Goal: Task Accomplishment & Management: Manage account settings

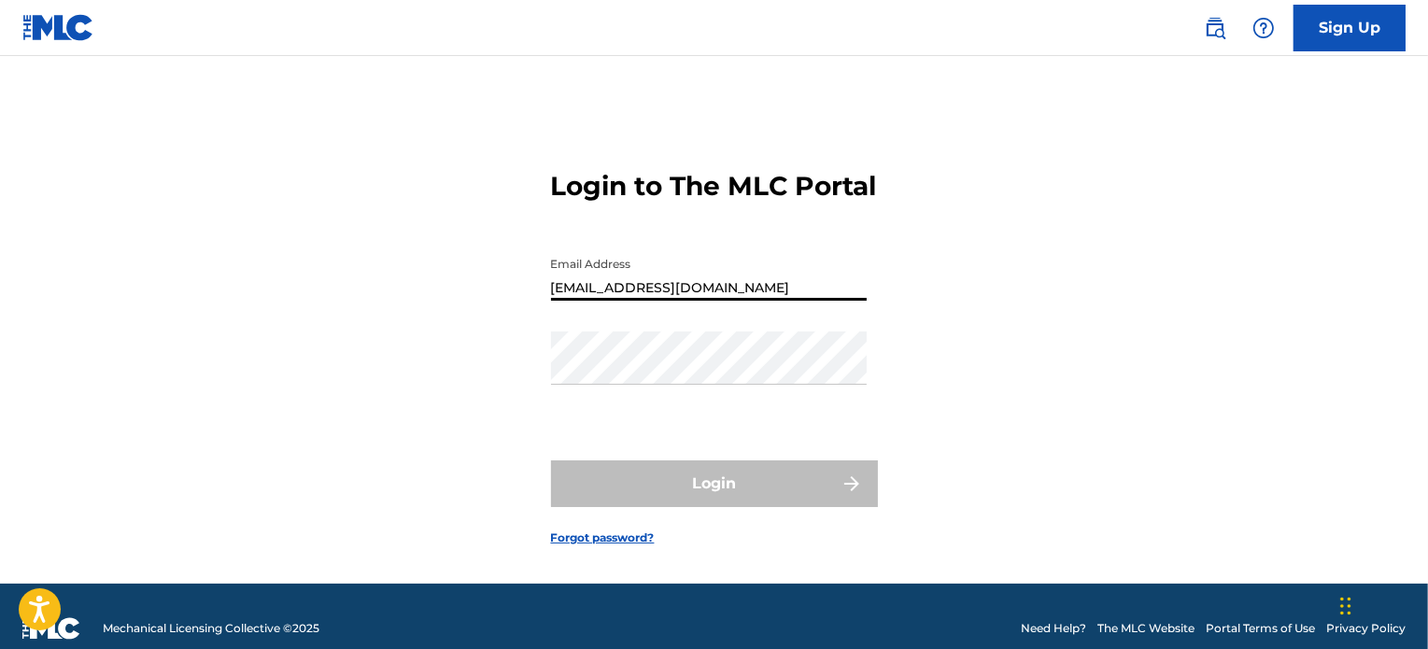
type input "[EMAIL_ADDRESS][DOMAIN_NAME]"
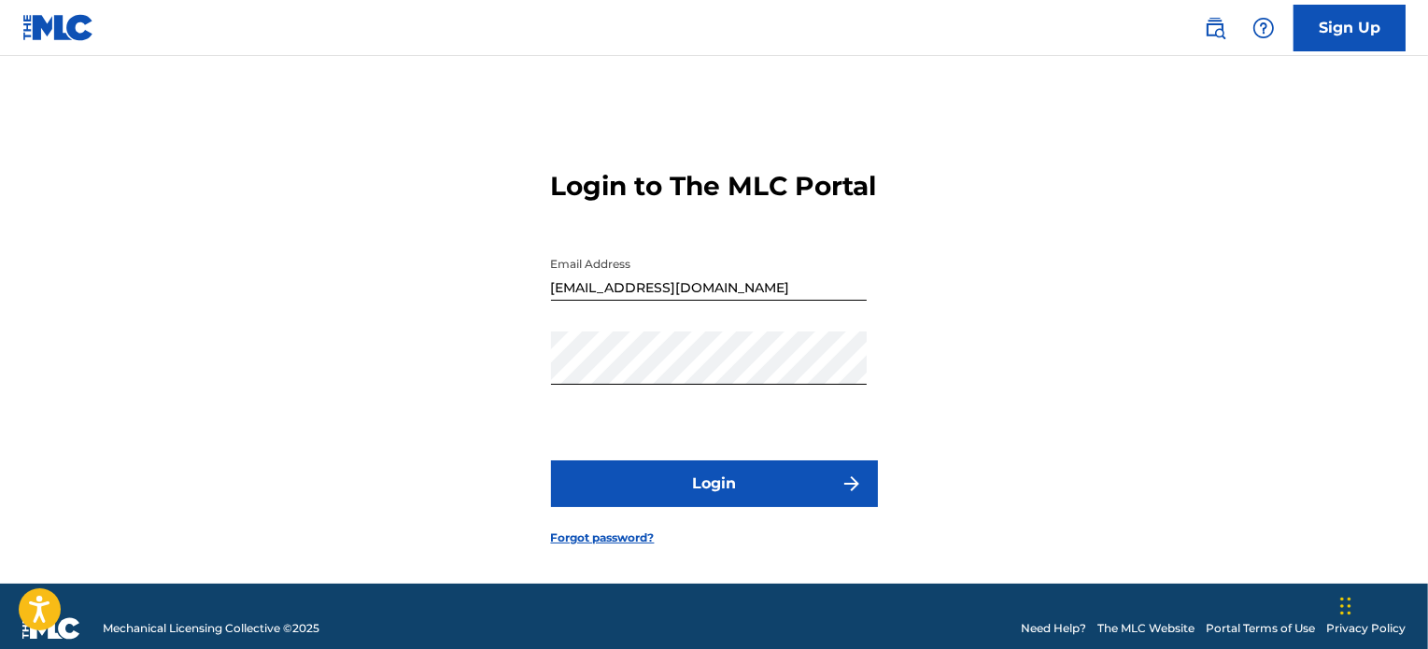
click at [839, 501] on button "Login" at bounding box center [714, 483] width 327 height 47
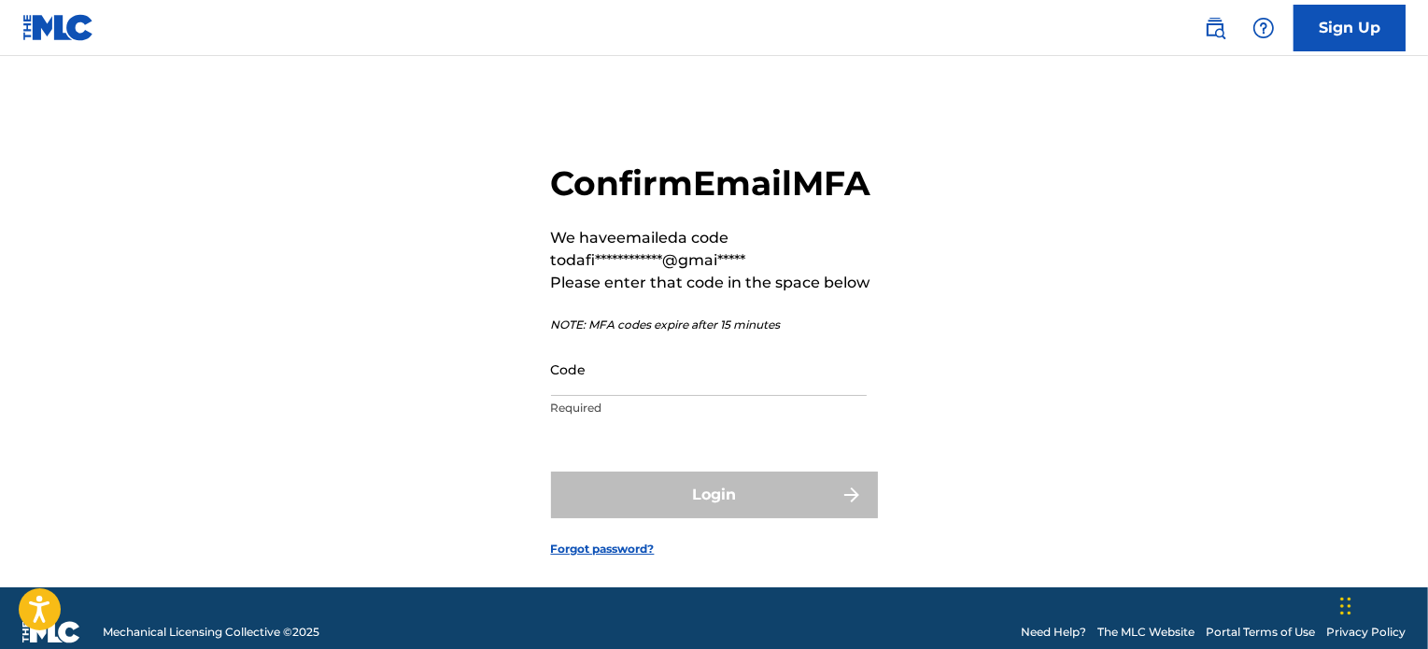
click at [612, 416] on p "Required" at bounding box center [709, 408] width 316 height 17
click at [612, 396] on input "Code" at bounding box center [709, 369] width 316 height 53
paste input "056335"
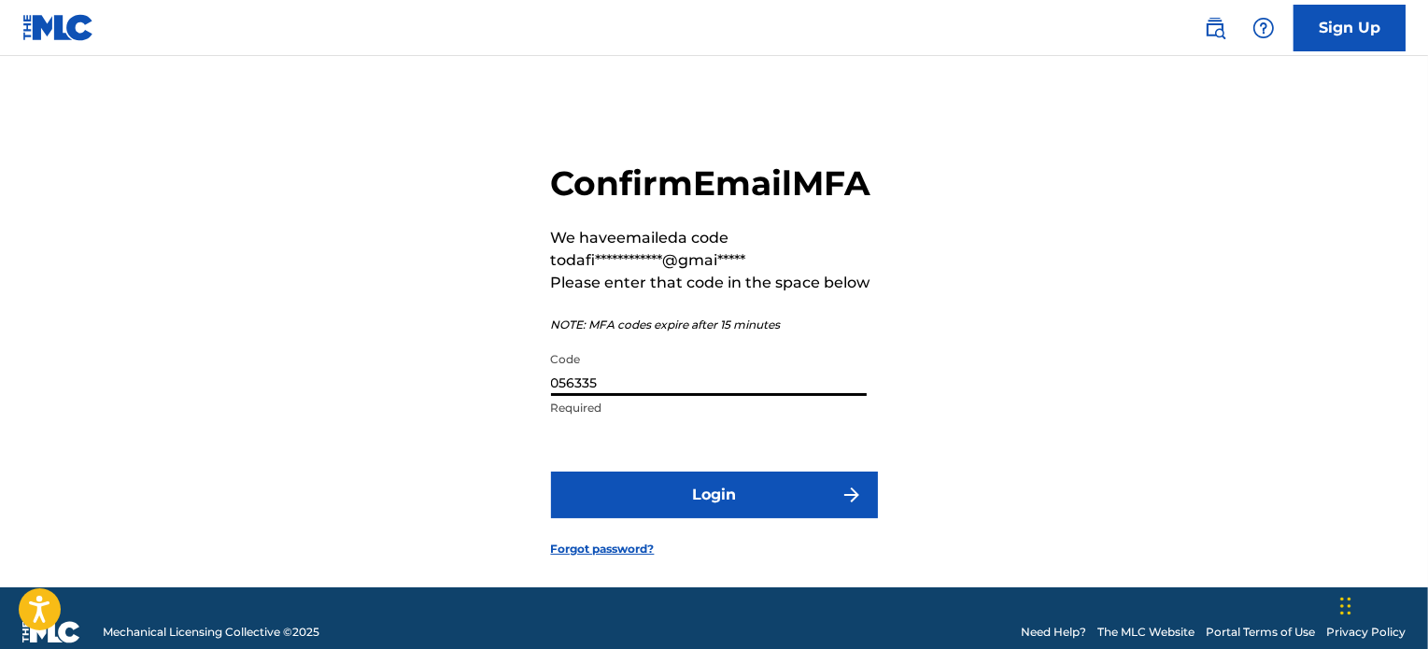
type input "056335"
click at [862, 506] on img "submit" at bounding box center [851, 495] width 22 height 22
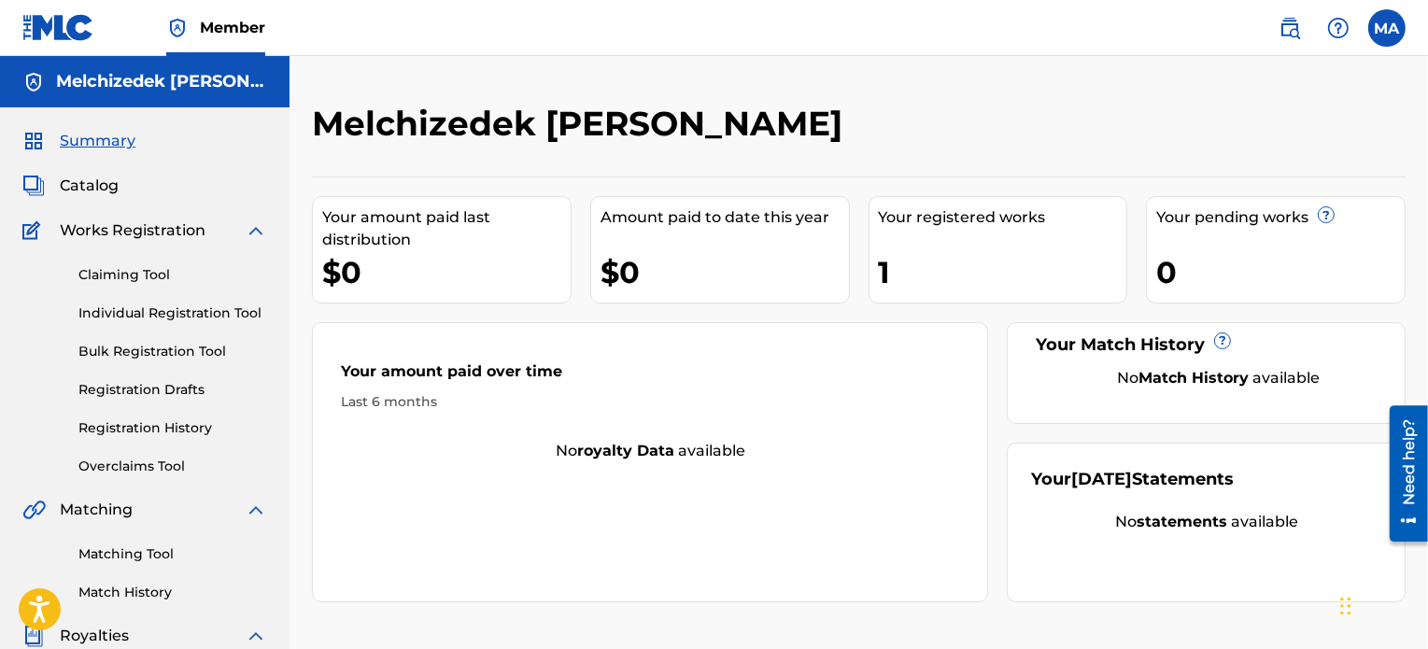
click at [918, 256] on div "1" at bounding box center [1003, 272] width 248 height 42
click at [133, 463] on link "Overclaims Tool" at bounding box center [172, 467] width 189 height 20
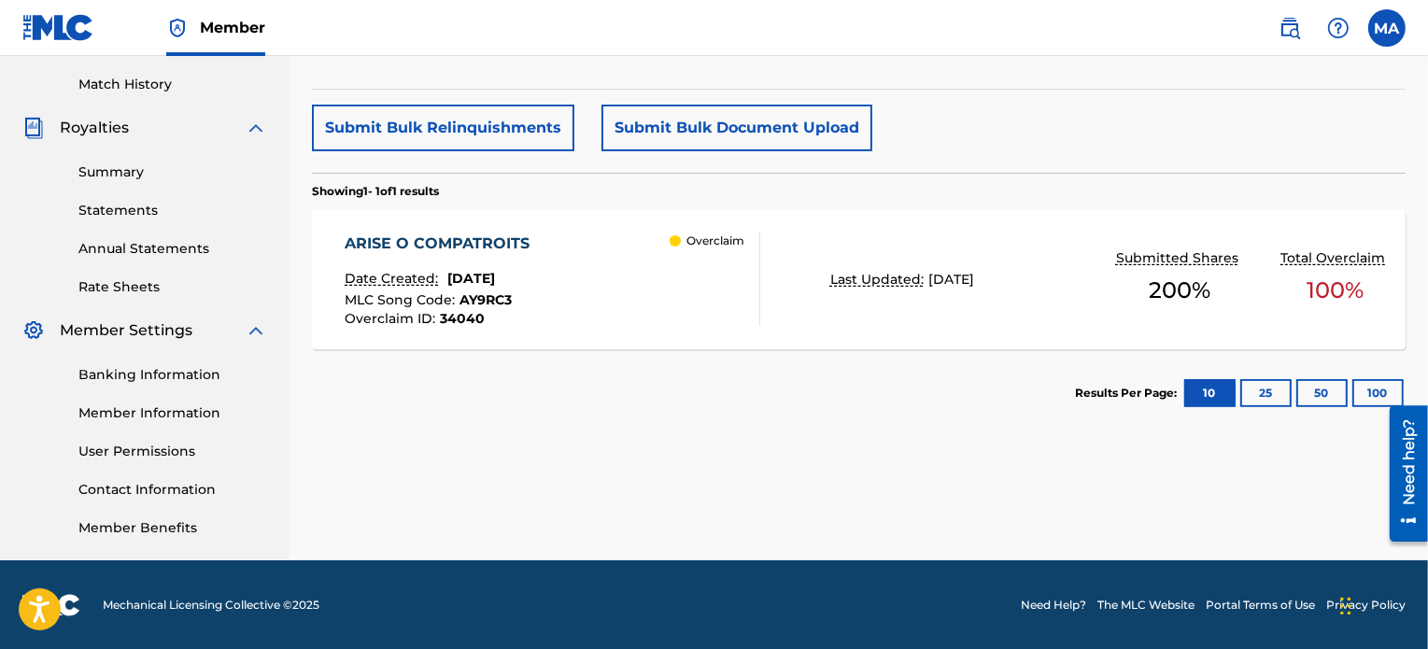
scroll to position [503, 0]
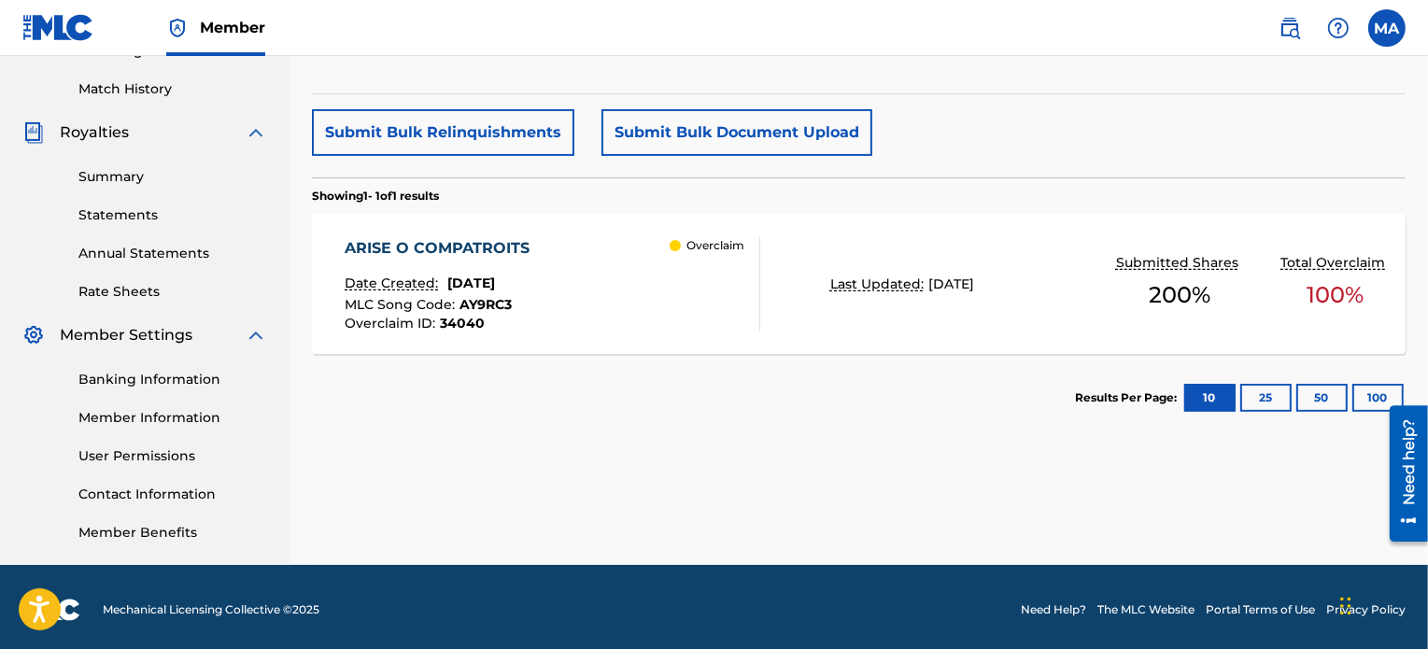
click at [695, 247] on p "Overclaim" at bounding box center [715, 245] width 58 height 17
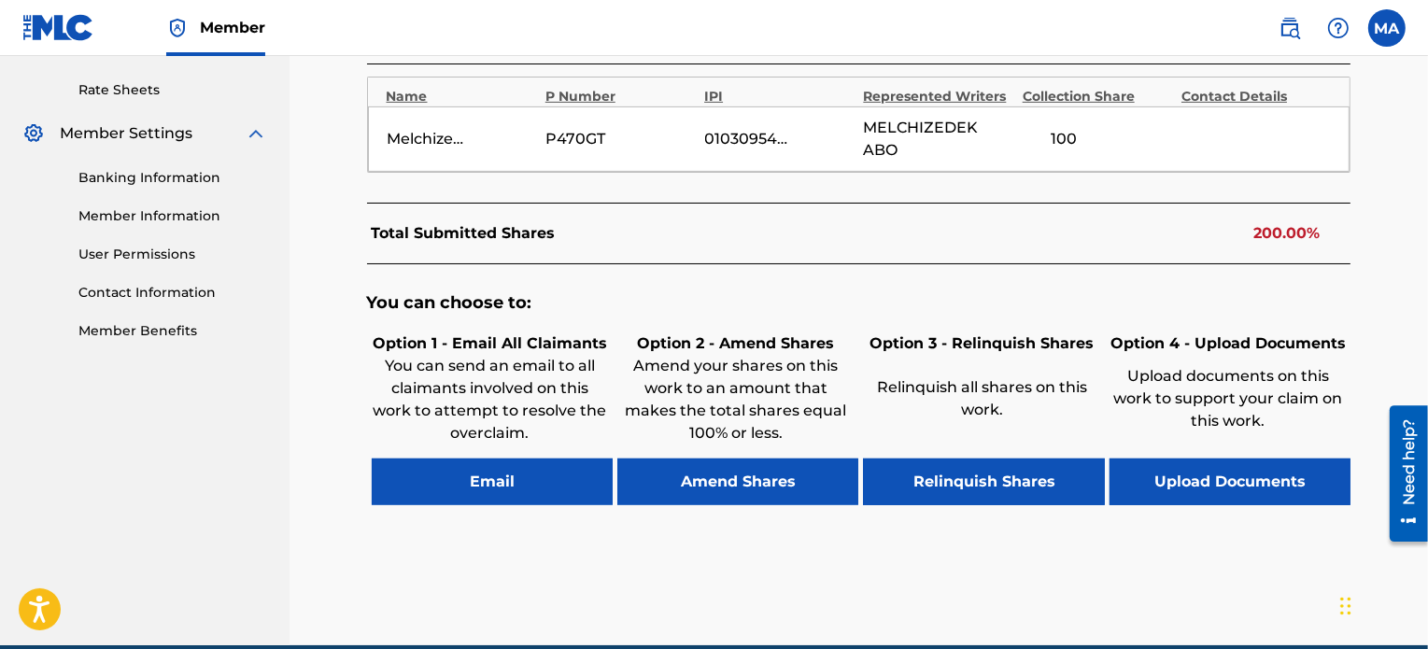
scroll to position [702, 0]
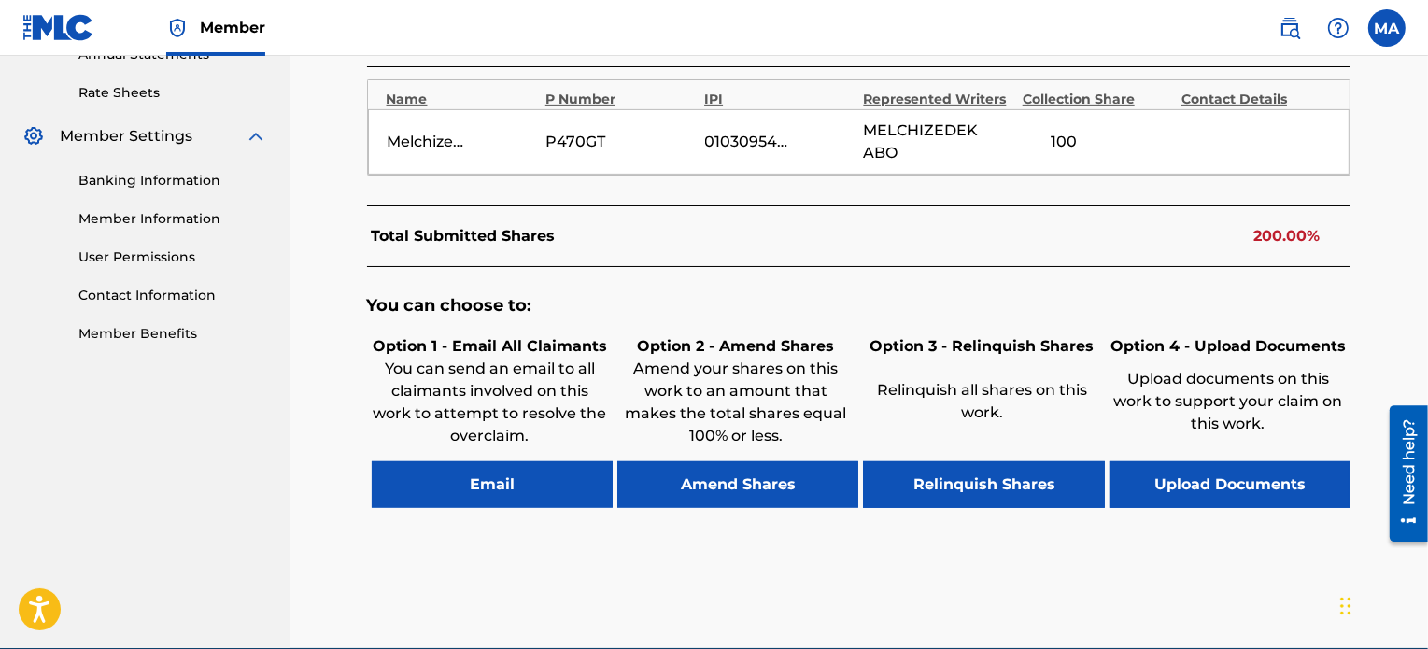
click at [715, 500] on button "Amend Shares" at bounding box center [737, 484] width 241 height 47
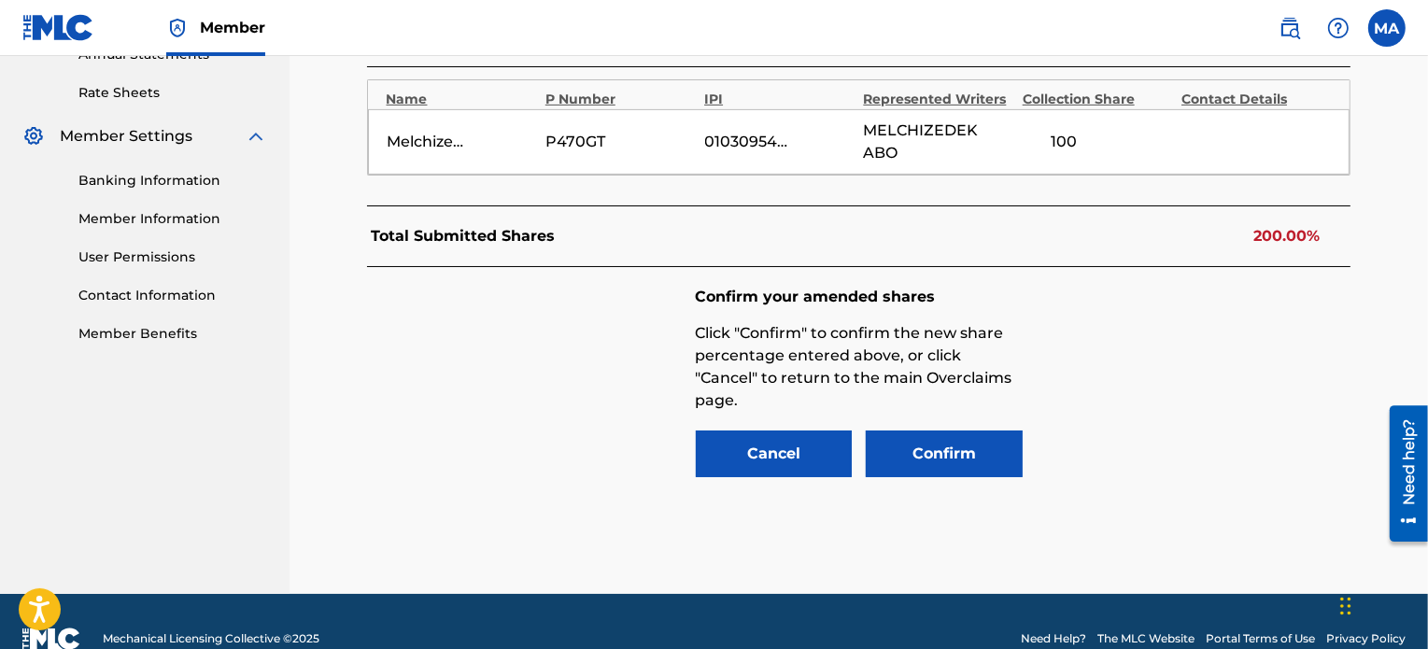
scroll to position [708, 0]
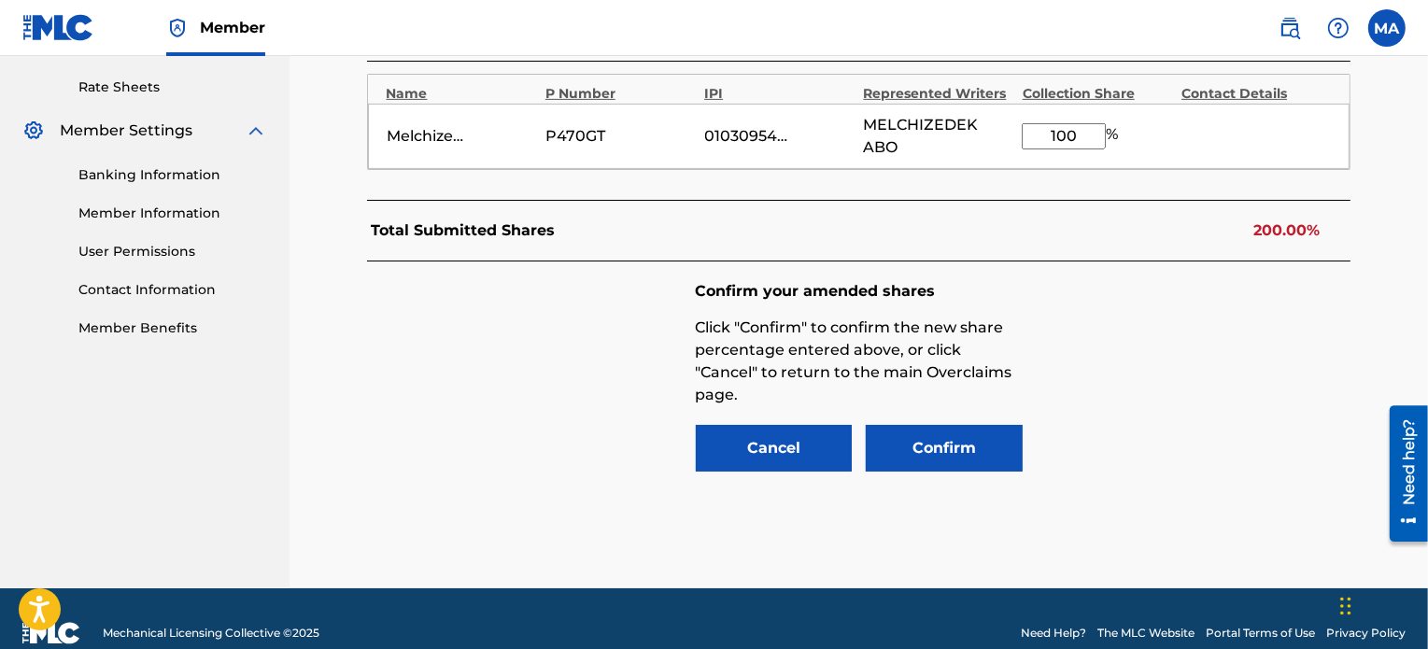
click at [909, 466] on button "Confirm" at bounding box center [944, 448] width 157 height 47
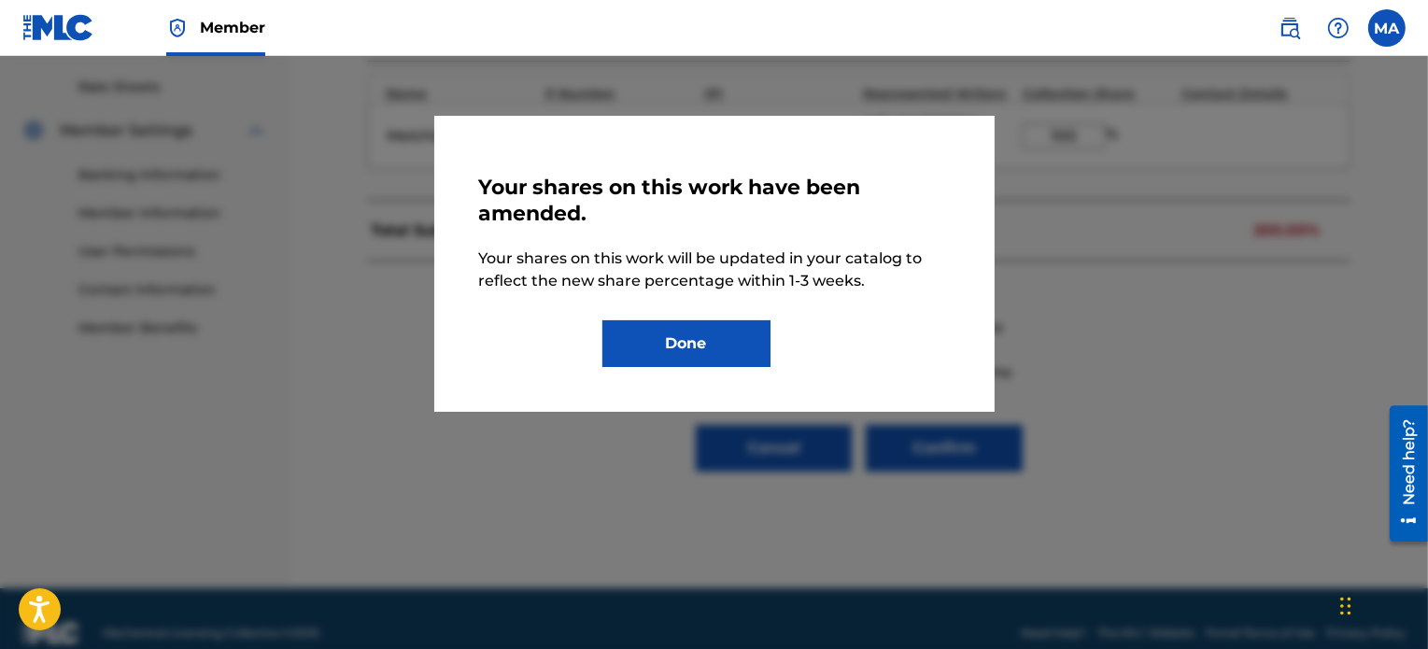
click at [723, 331] on button "Done" at bounding box center [686, 343] width 168 height 47
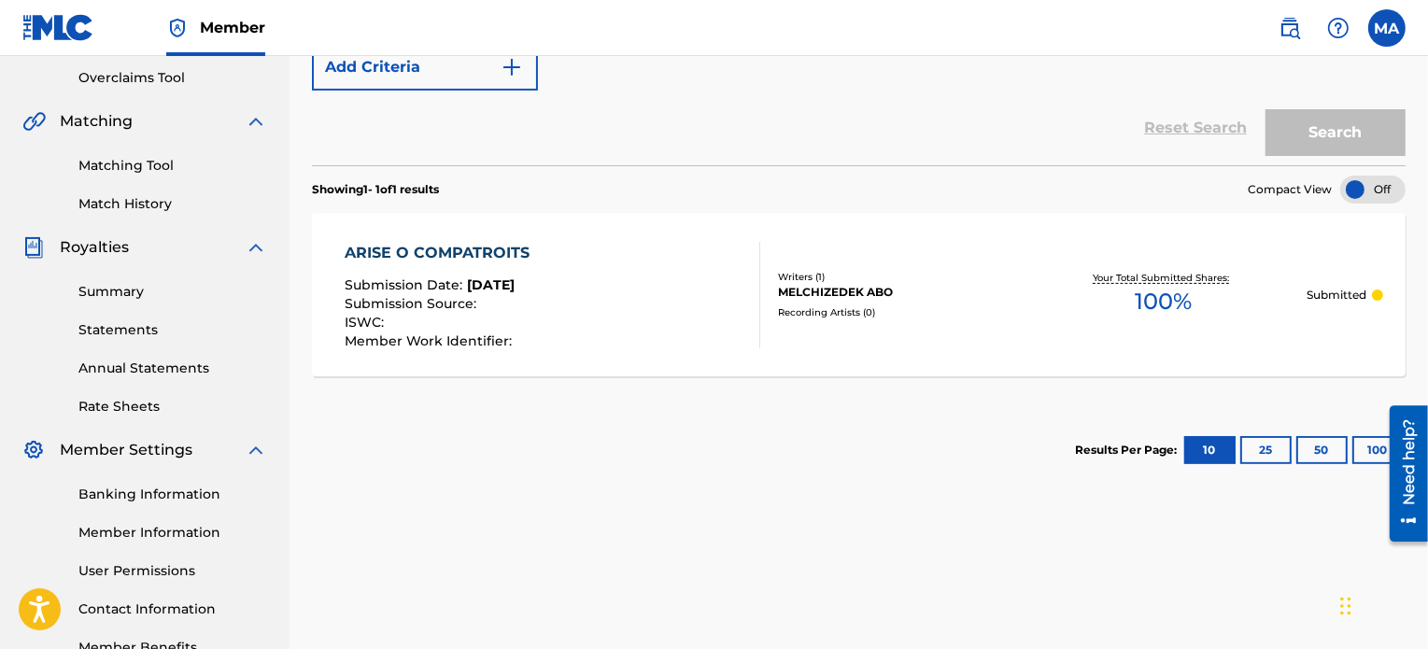
scroll to position [389, 0]
drag, startPoint x: 1433, startPoint y: 290, endPoint x: 30, endPoint y: 111, distance: 1414.8
click at [1372, 189] on div at bounding box center [1372, 189] width 65 height 28
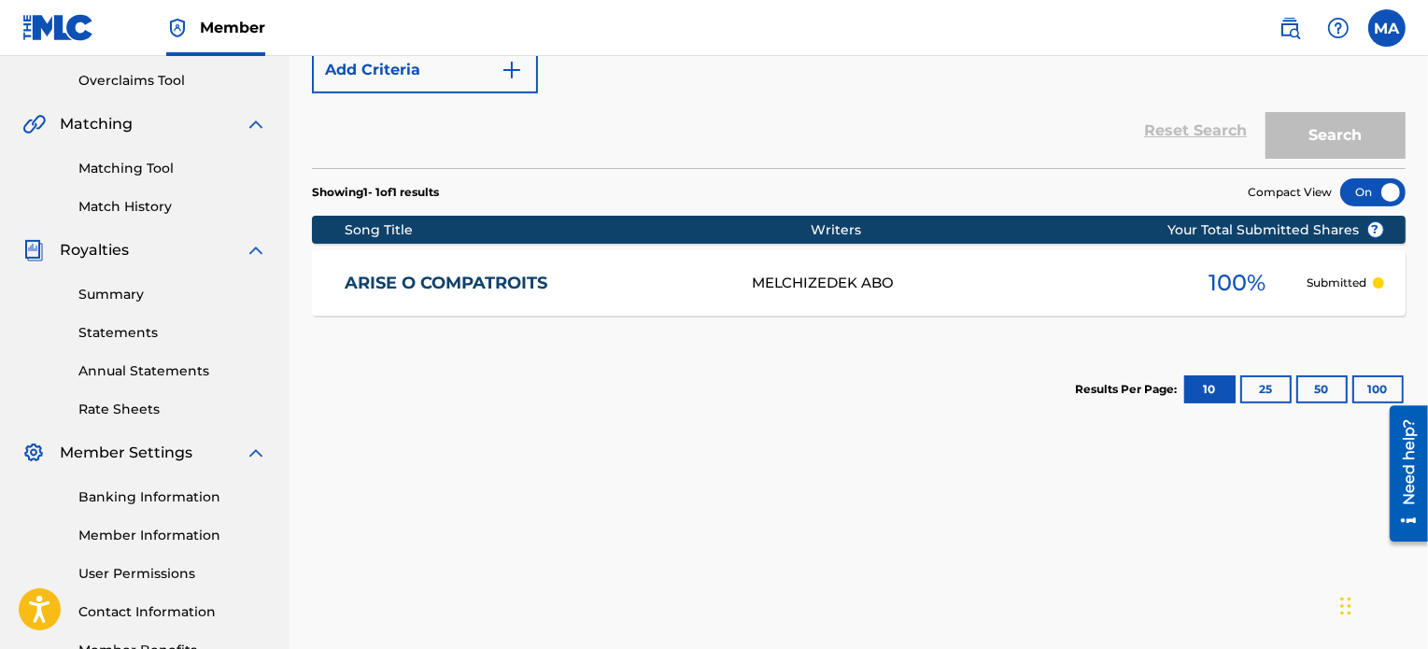
scroll to position [387, 0]
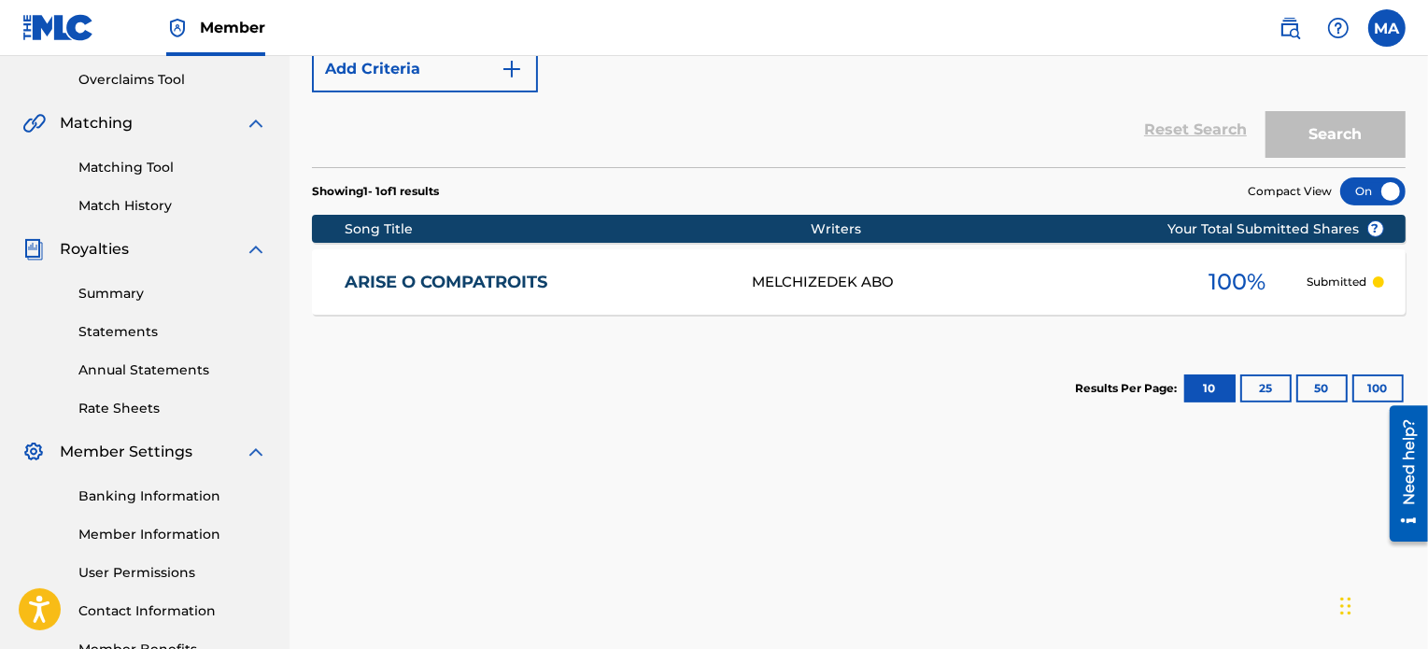
click at [1328, 282] on p "Submitted" at bounding box center [1337, 282] width 60 height 17
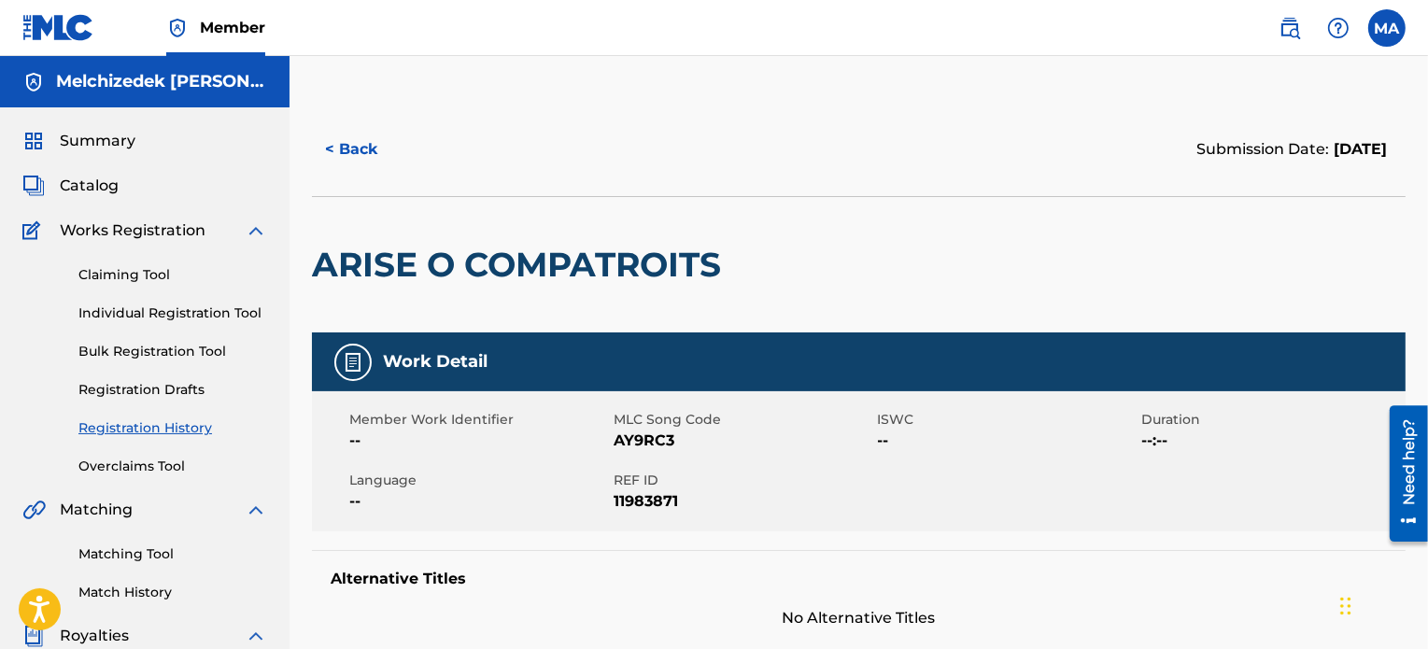
click at [148, 464] on link "Overclaims Tool" at bounding box center [172, 467] width 189 height 20
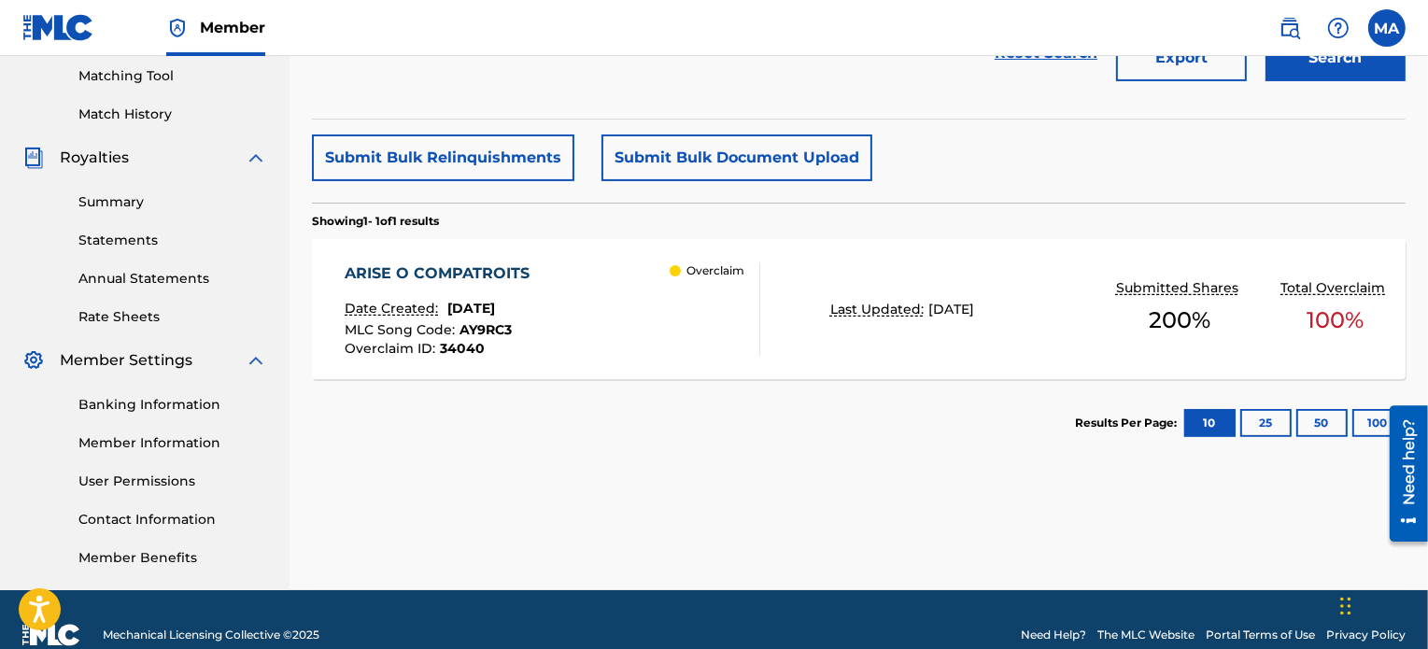
scroll to position [471, 0]
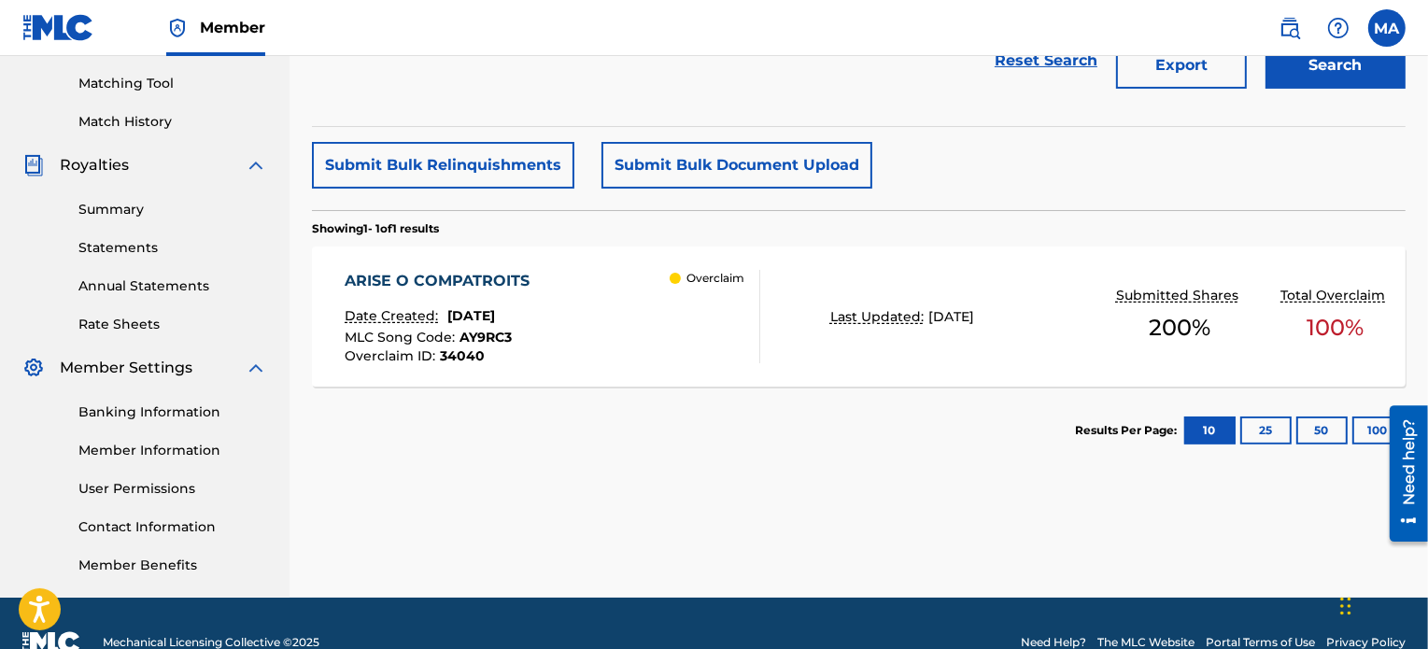
click at [692, 281] on p "Overclaim" at bounding box center [715, 278] width 58 height 17
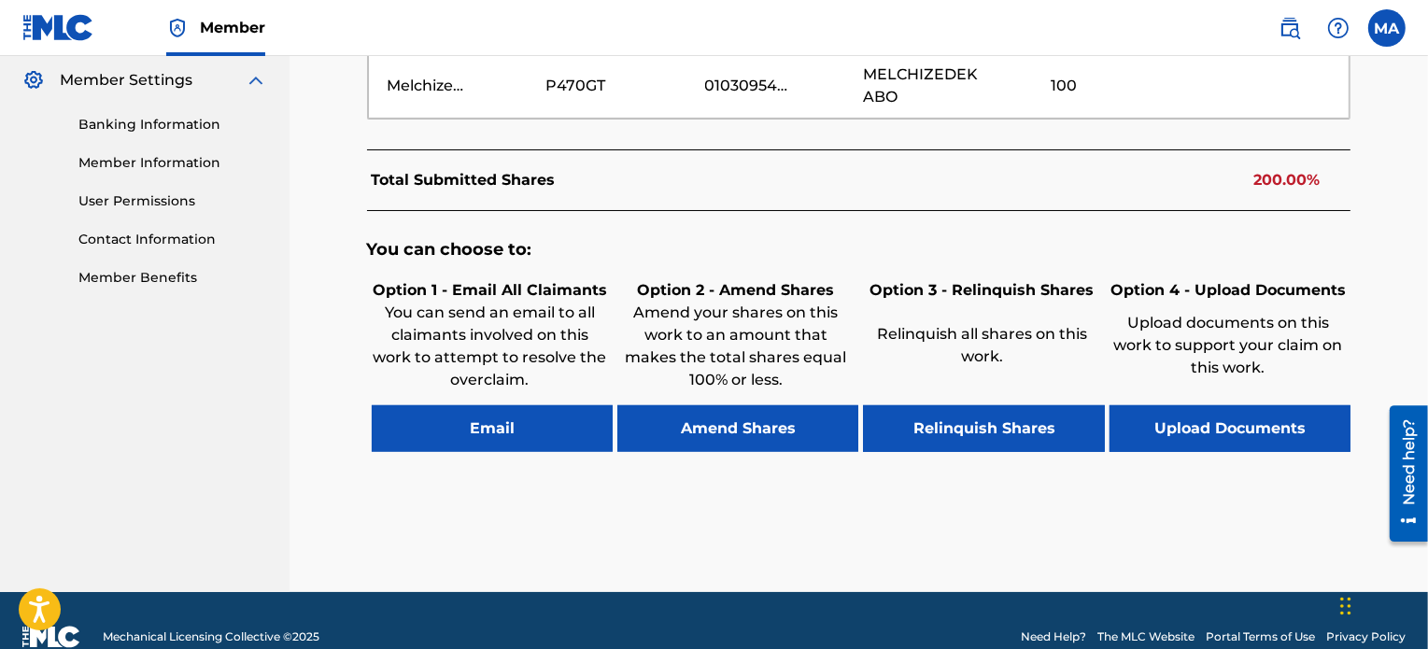
scroll to position [788, 0]
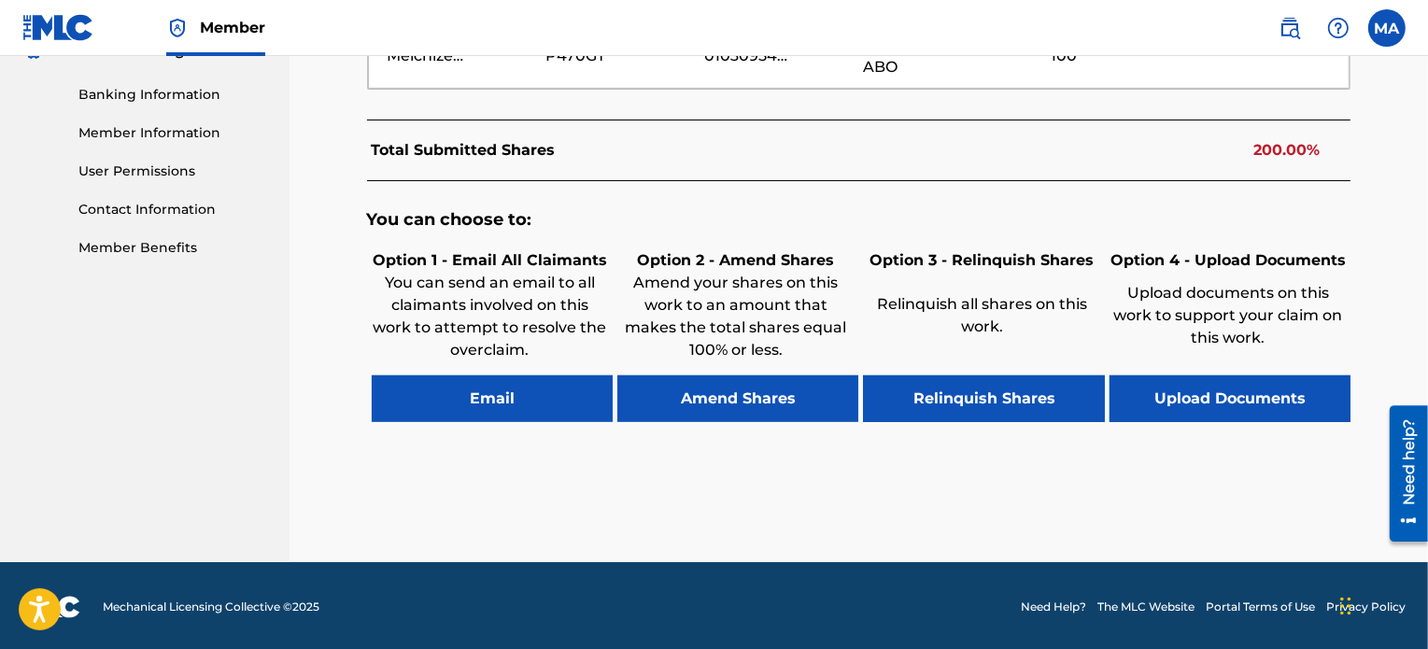
click at [765, 396] on button "Amend Shares" at bounding box center [737, 398] width 241 height 47
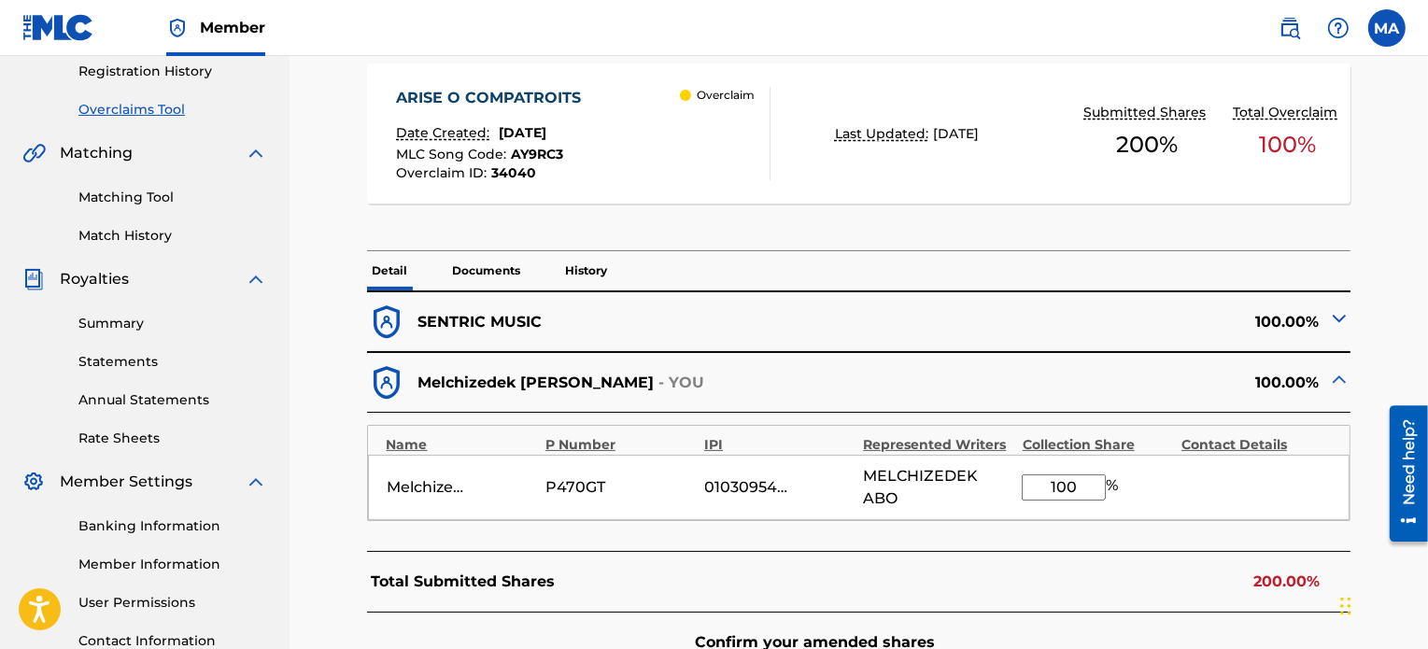
scroll to position [354, 0]
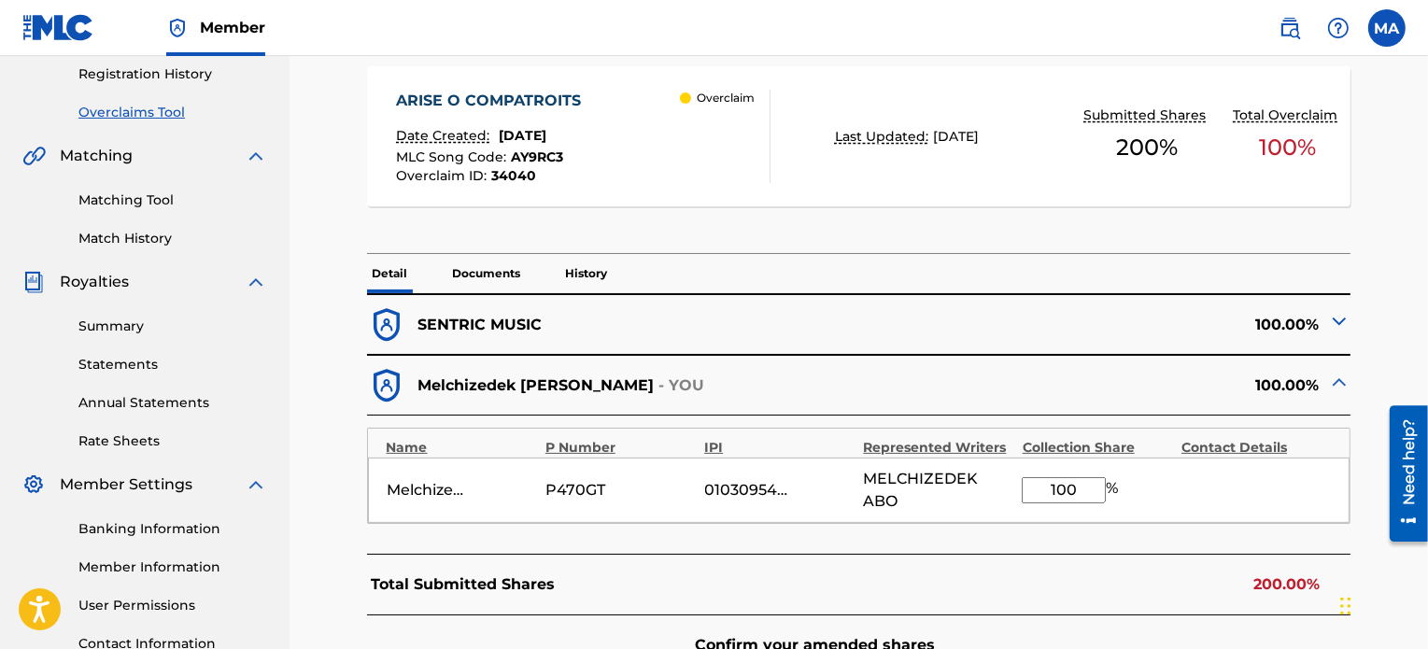
drag, startPoint x: 1078, startPoint y: 487, endPoint x: 1037, endPoint y: 486, distance: 41.1
click at [1037, 486] on input "100" at bounding box center [1063, 490] width 84 height 26
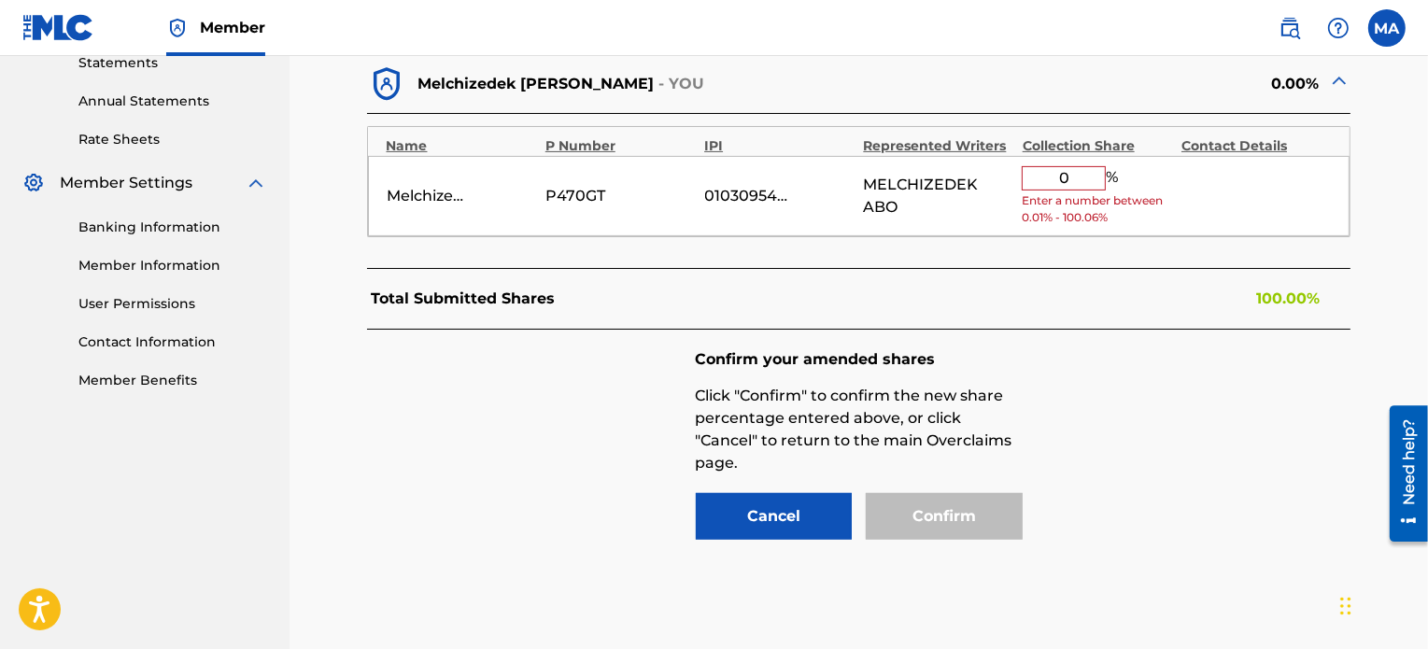
scroll to position [657, 0]
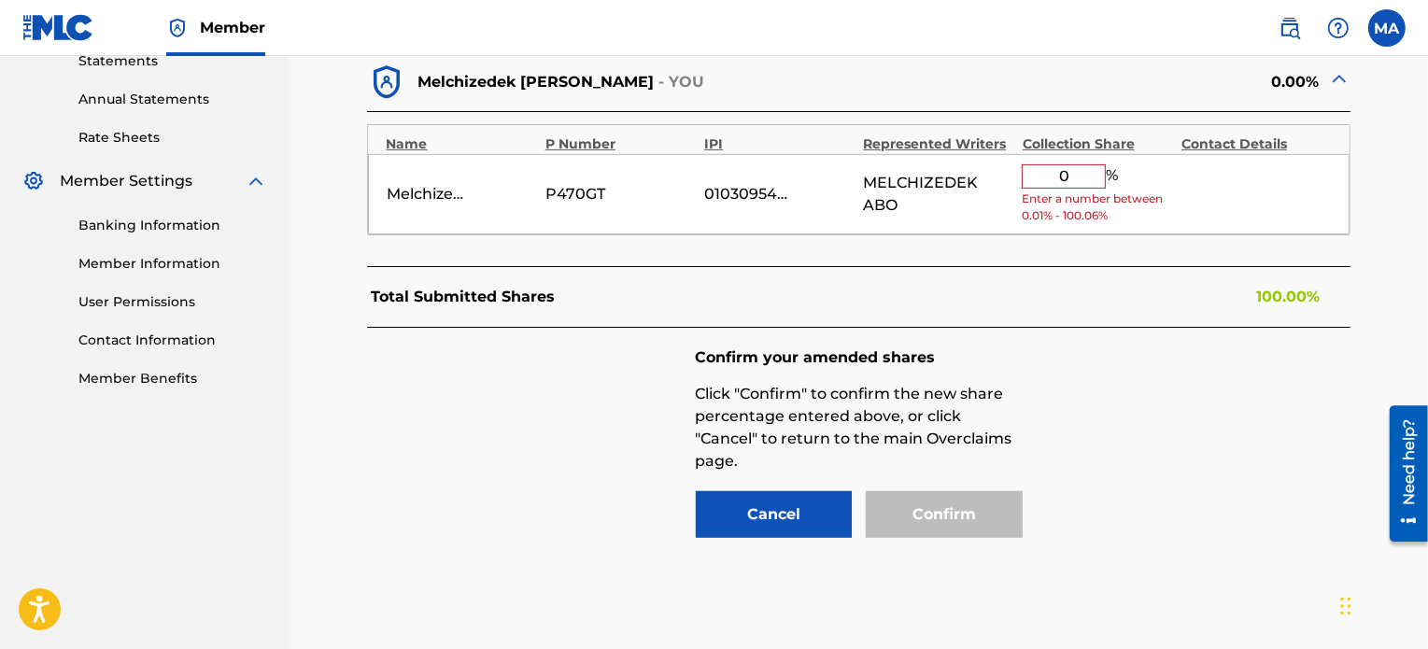
click at [1181, 245] on div "SENTRIC MUSIC 100.00% Melchizedek Terver Abo - YOU 0.00% Name P Number IPI Repr…" at bounding box center [859, 276] width 984 height 571
click at [945, 494] on div "Confirm" at bounding box center [944, 514] width 157 height 47
click at [1203, 213] on div "Melchizedek Terver Abo P470GT 01030954585 MELCHIZEDEK ABO 0 % Enter a number be…" at bounding box center [859, 194] width 982 height 81
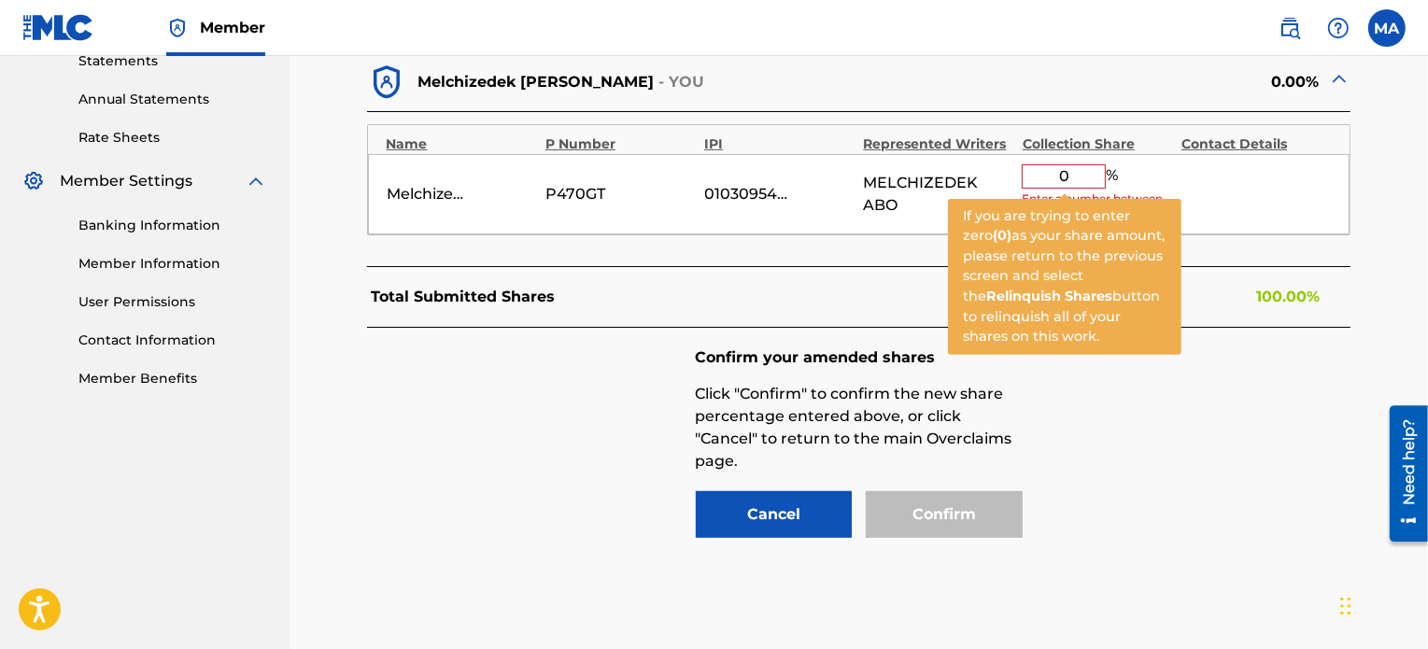
click at [1082, 164] on input "0" at bounding box center [1063, 176] width 84 height 24
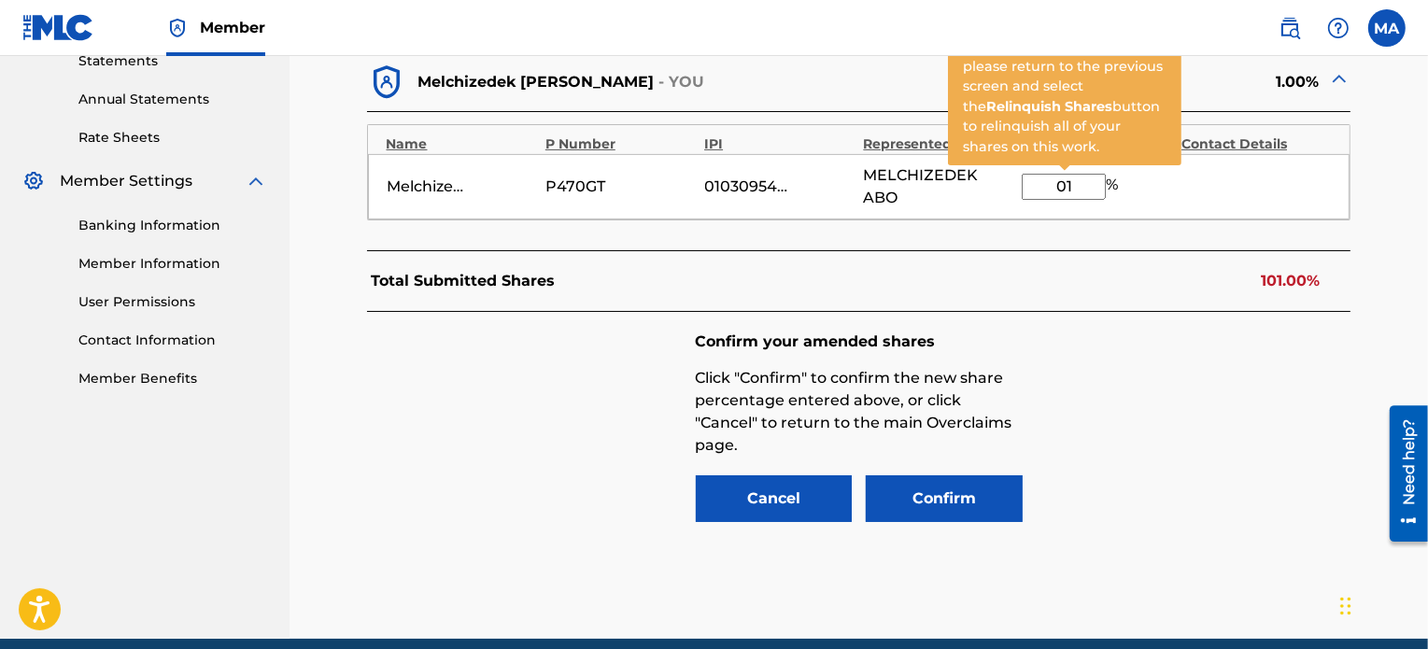
type input "0"
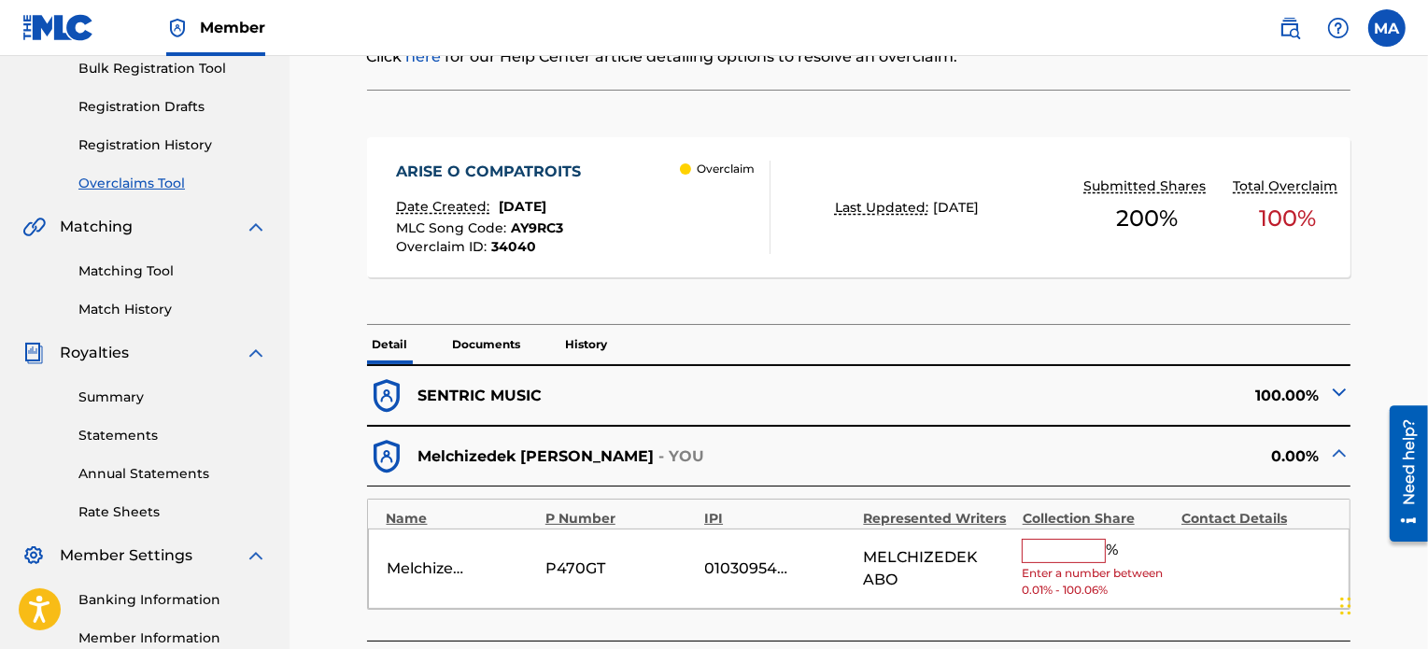
scroll to position [277, 0]
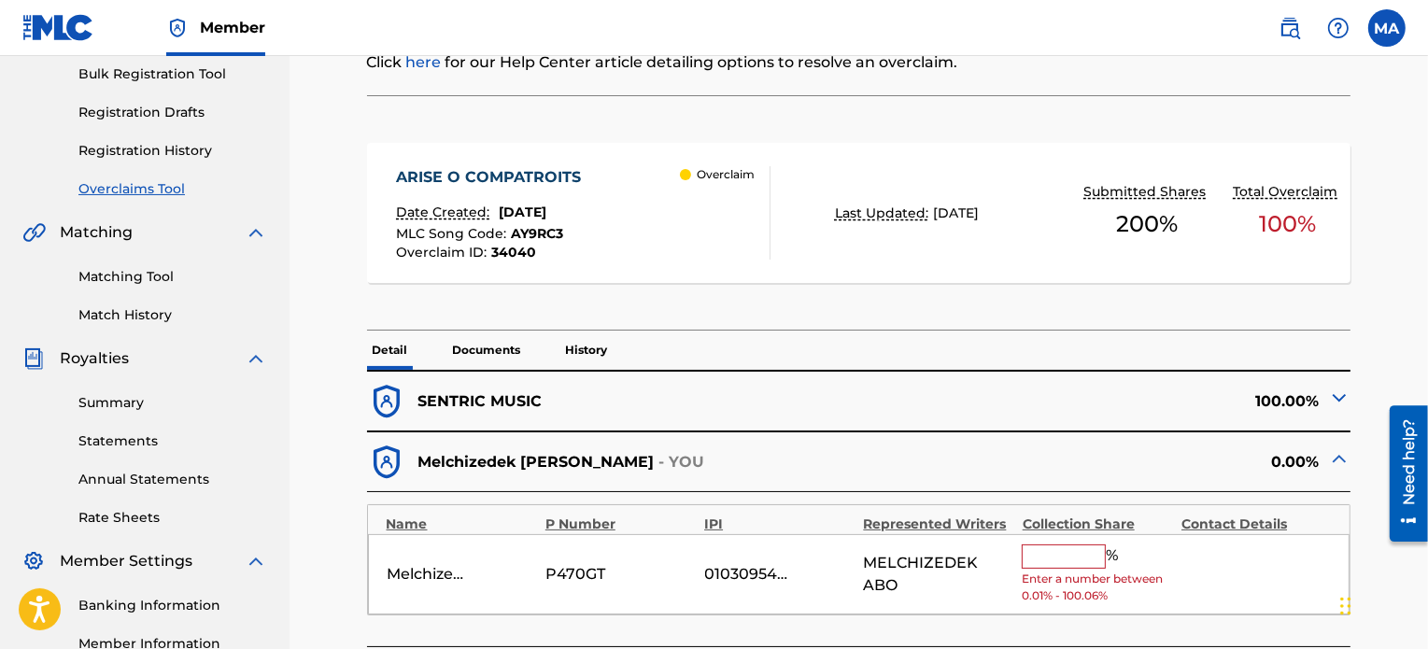
click at [1327, 392] on div "100.00%" at bounding box center [1105, 401] width 492 height 39
click at [1341, 391] on img at bounding box center [1339, 398] width 22 height 22
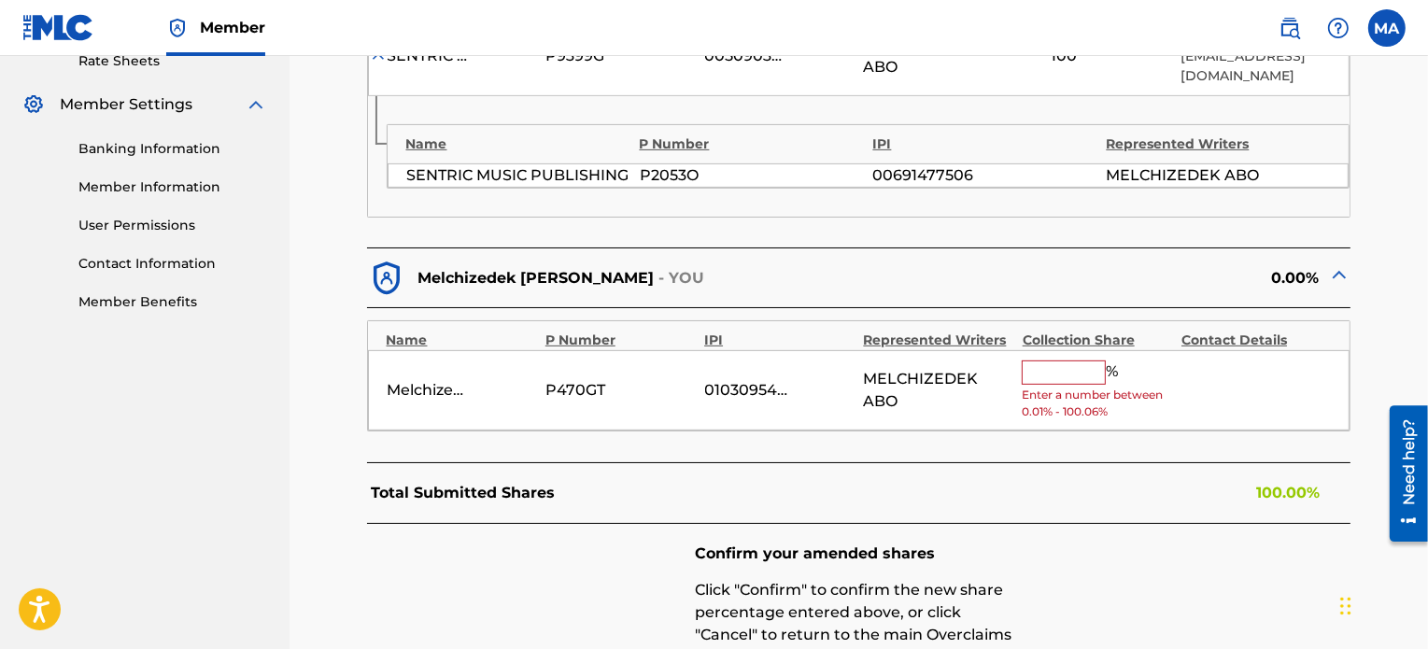
scroll to position [859, 0]
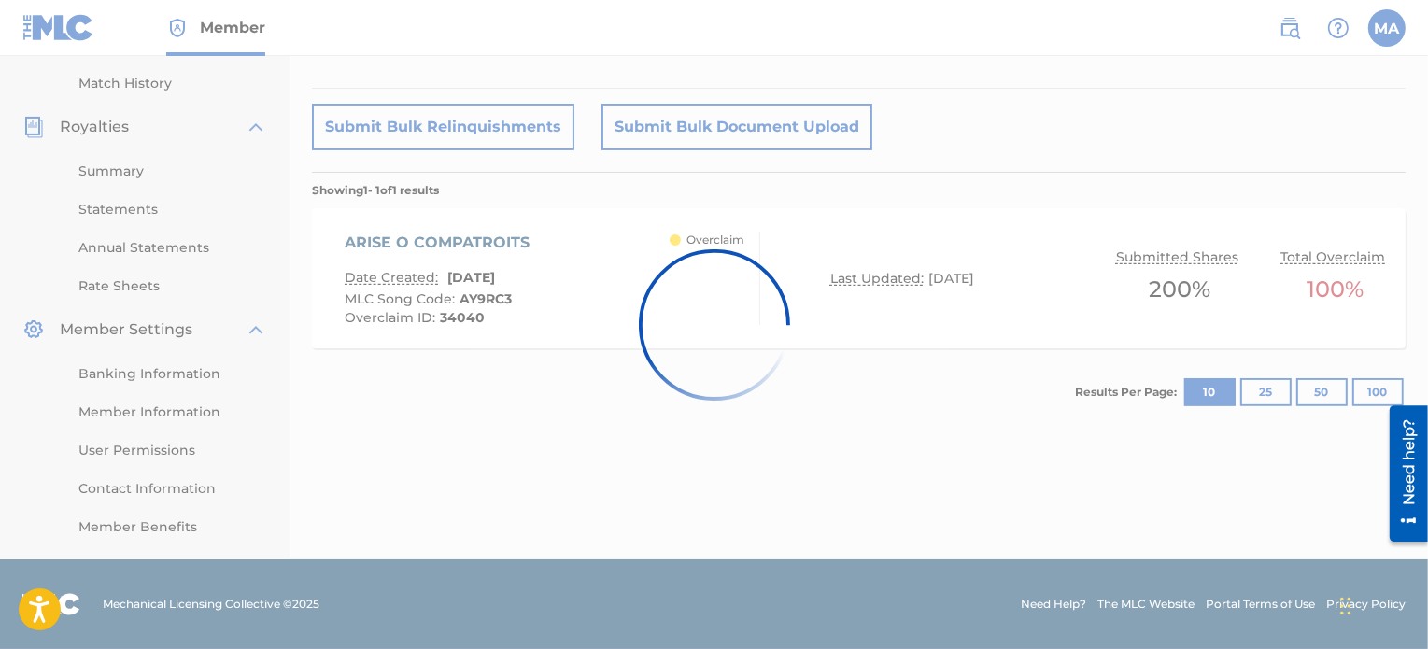
scroll to position [471, 0]
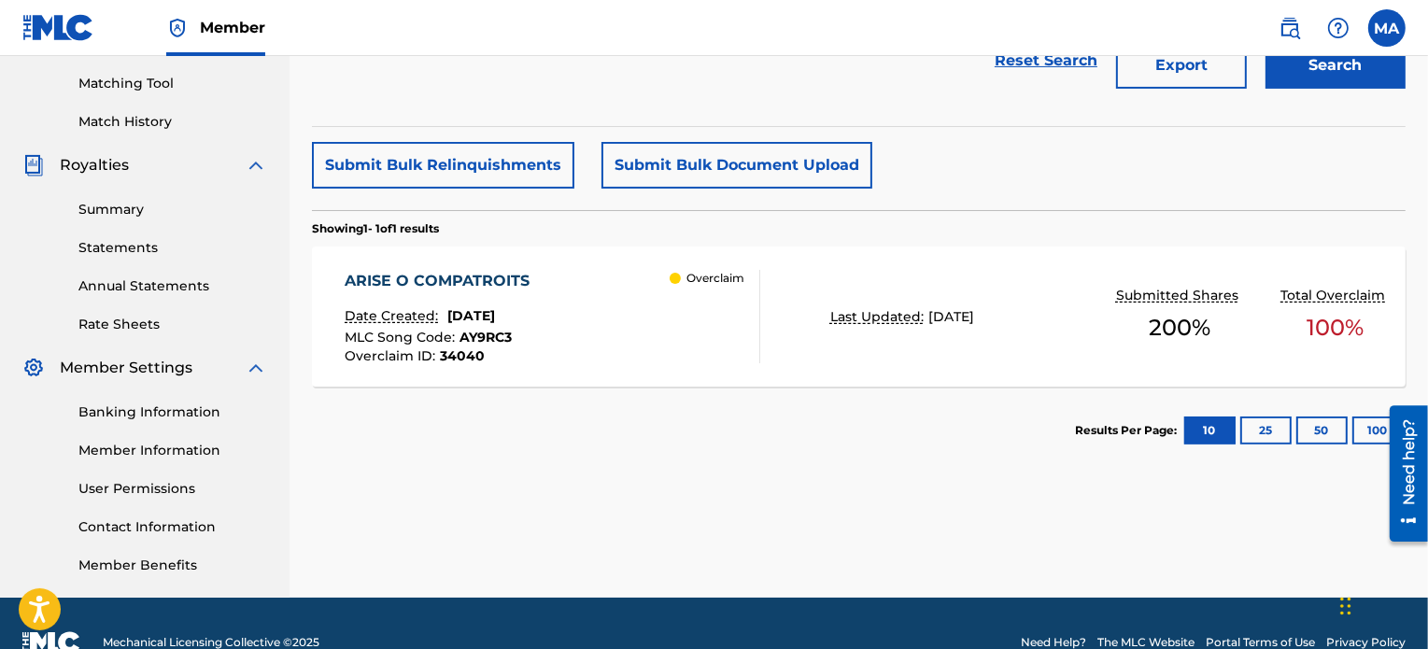
click at [692, 273] on p "Overclaim" at bounding box center [715, 278] width 58 height 17
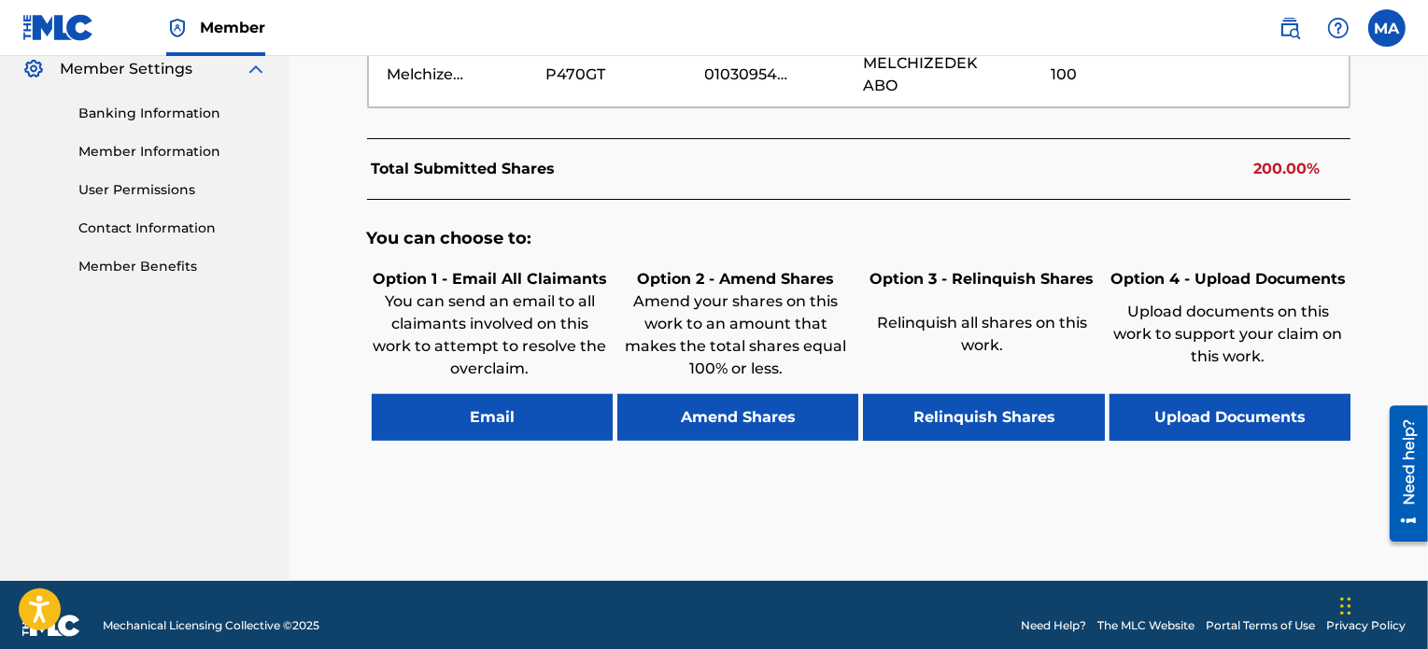
scroll to position [788, 0]
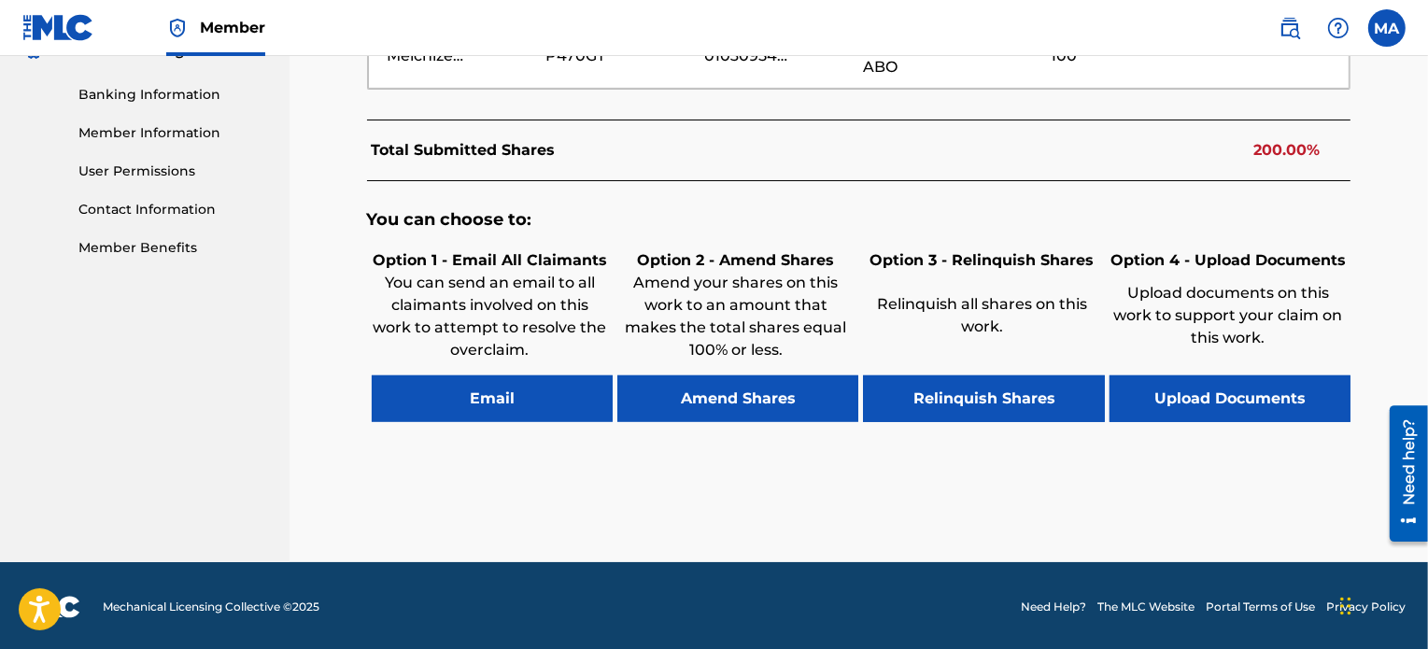
click at [993, 375] on button "Relinquish Shares" at bounding box center [983, 398] width 241 height 47
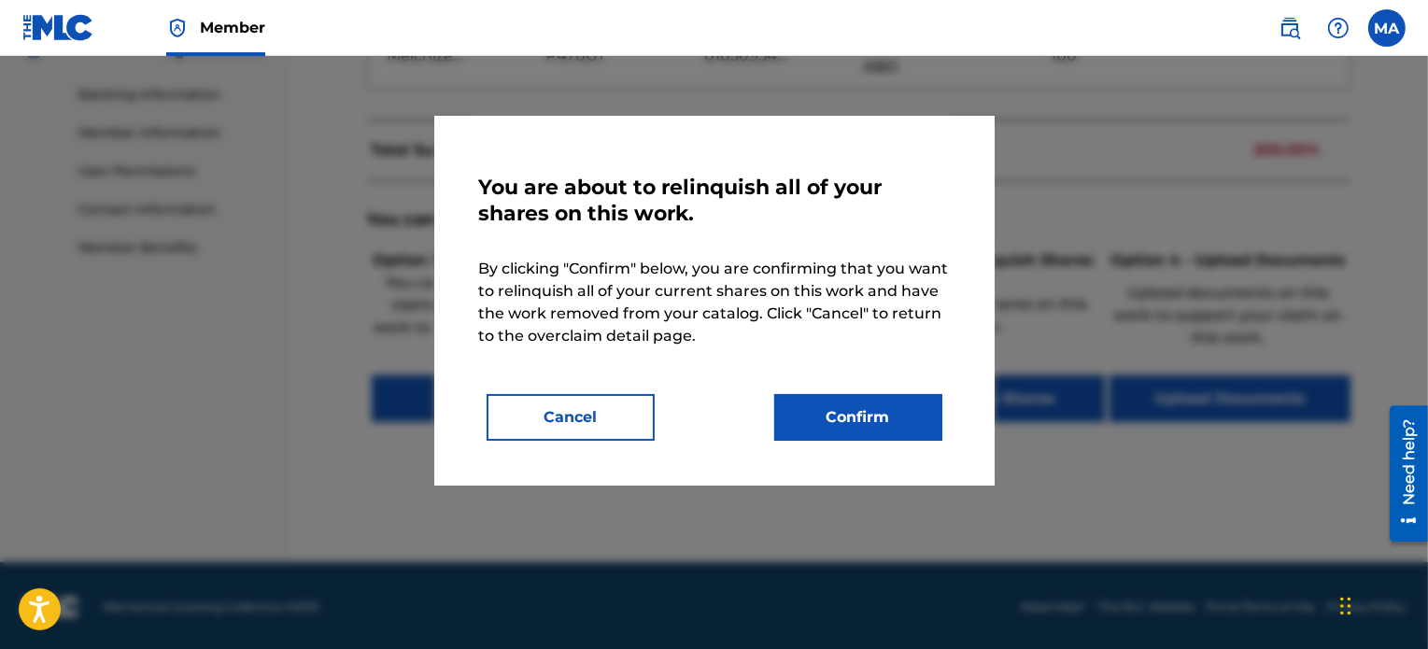
click at [590, 408] on button "Cancel" at bounding box center [570, 417] width 168 height 47
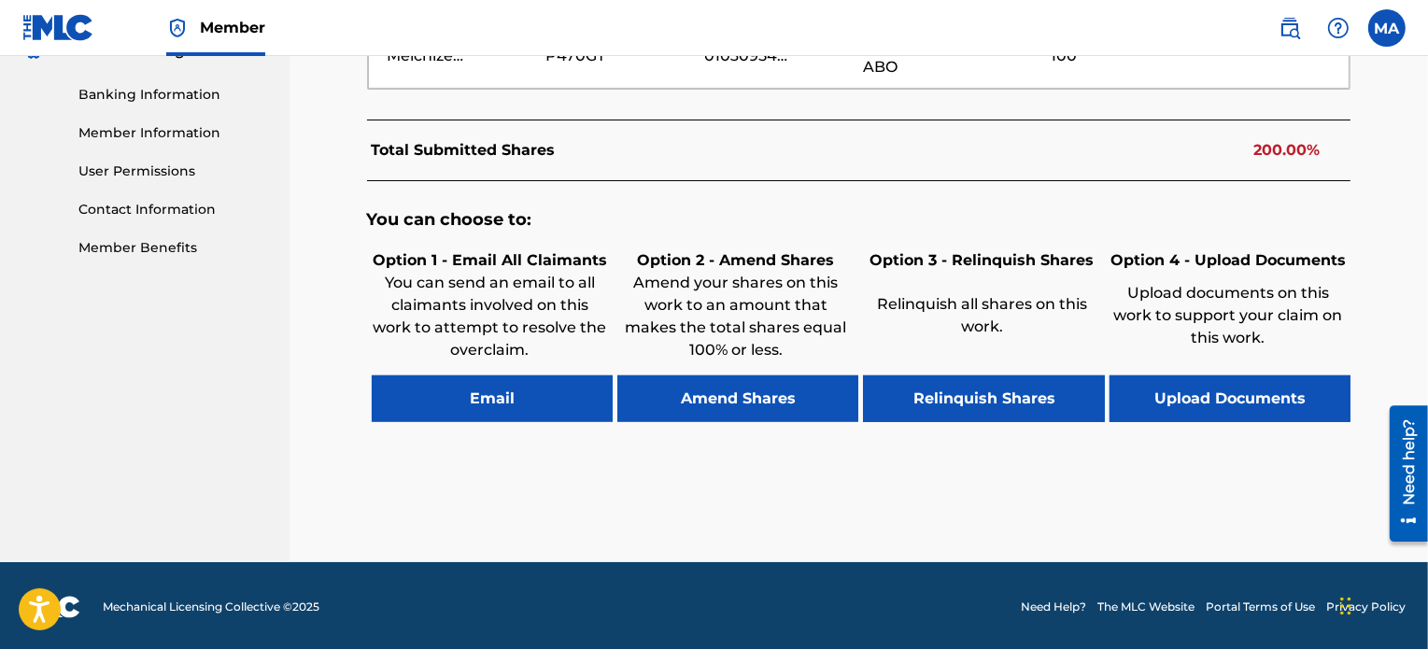
click at [924, 391] on button "Relinquish Shares" at bounding box center [983, 398] width 241 height 47
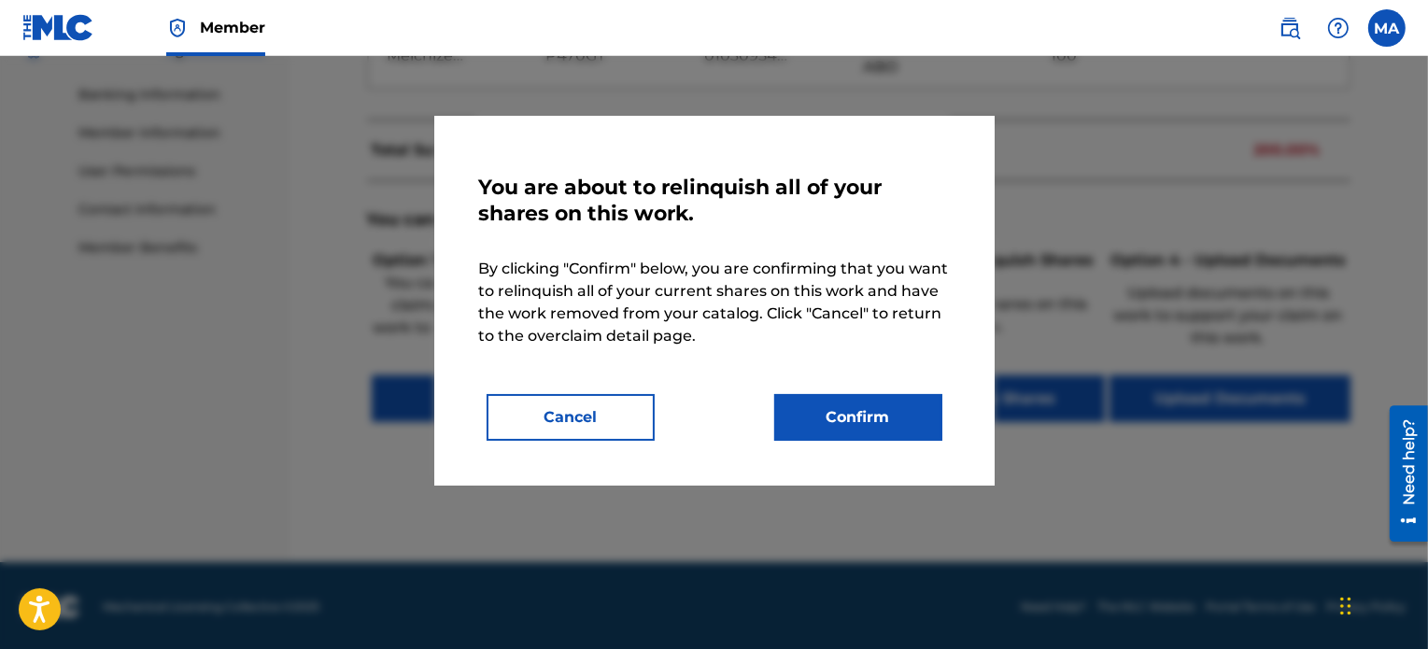
click at [831, 405] on button "Confirm" at bounding box center [858, 417] width 168 height 47
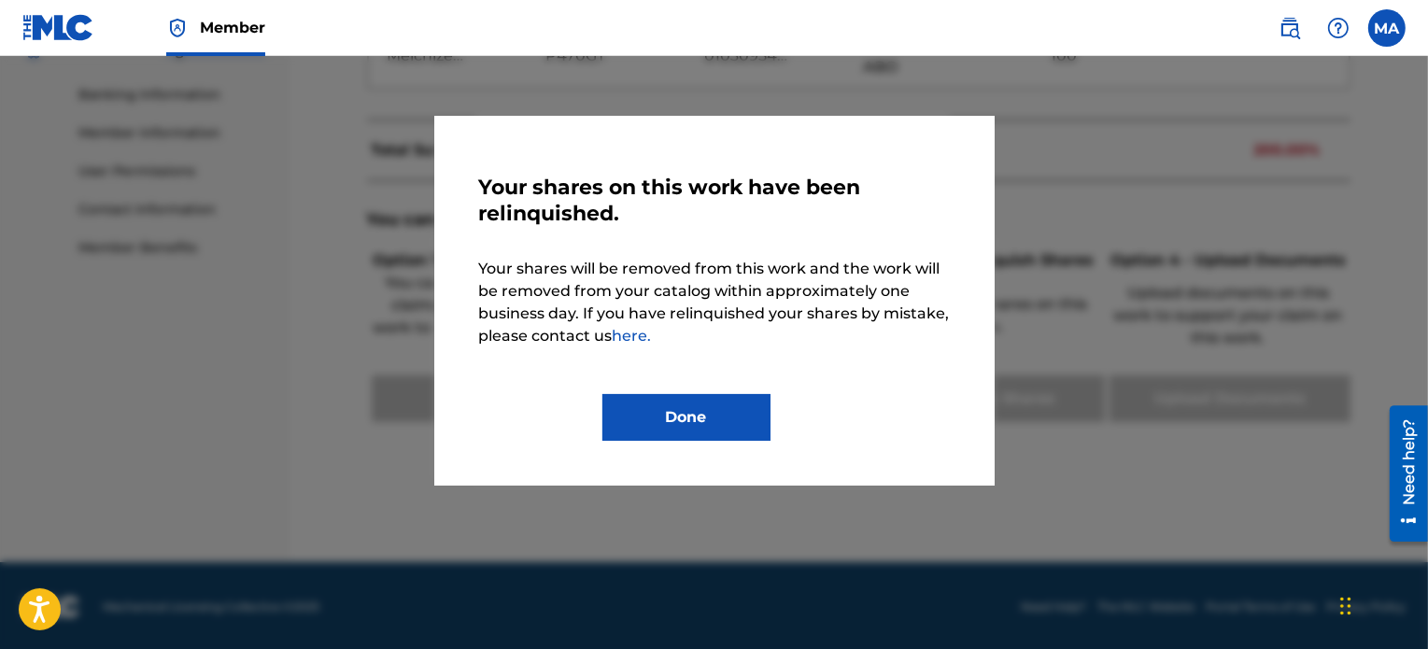
click at [678, 406] on button "Done" at bounding box center [686, 417] width 168 height 47
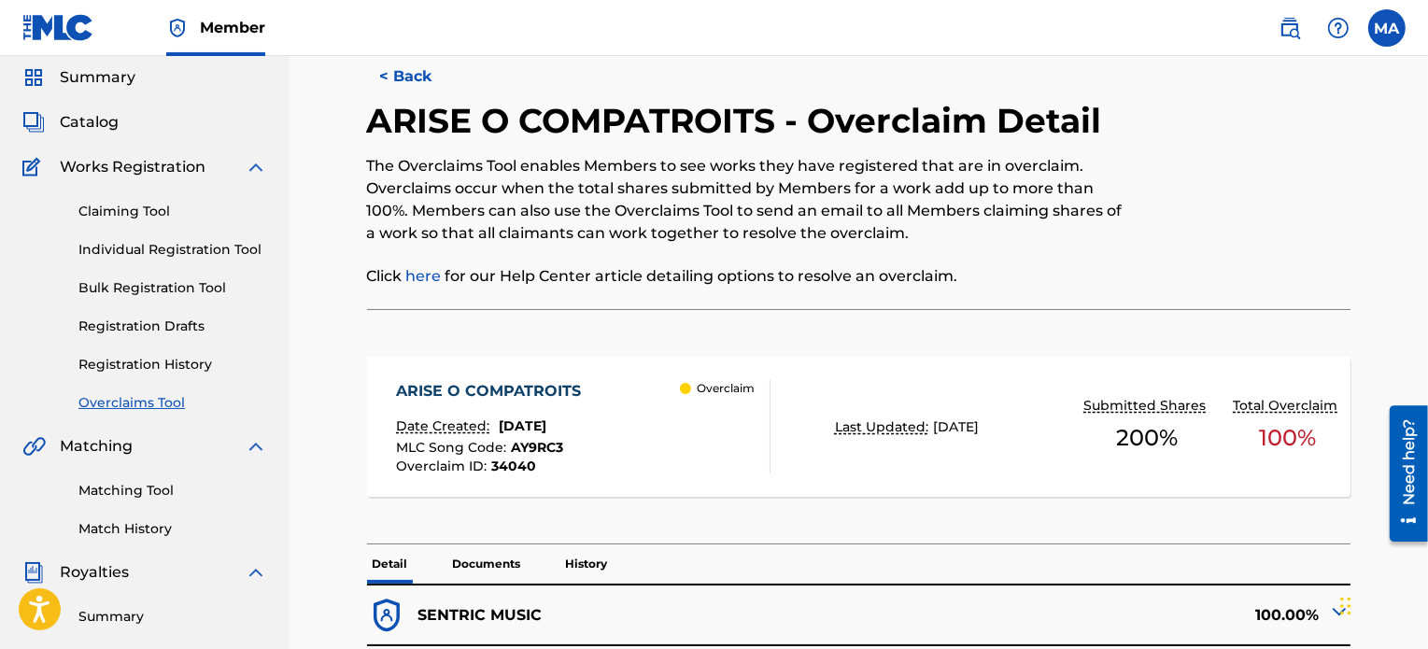
scroll to position [48, 0]
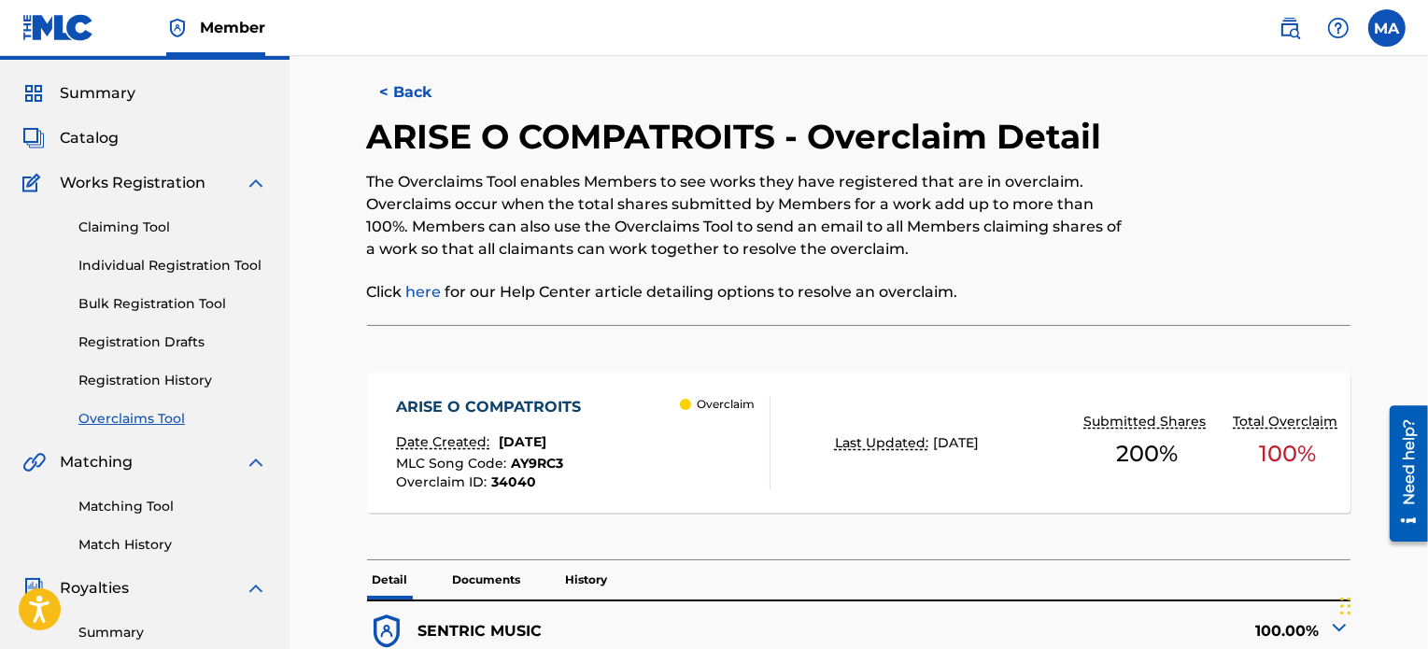
click at [121, 415] on link "Overclaims Tool" at bounding box center [172, 419] width 189 height 20
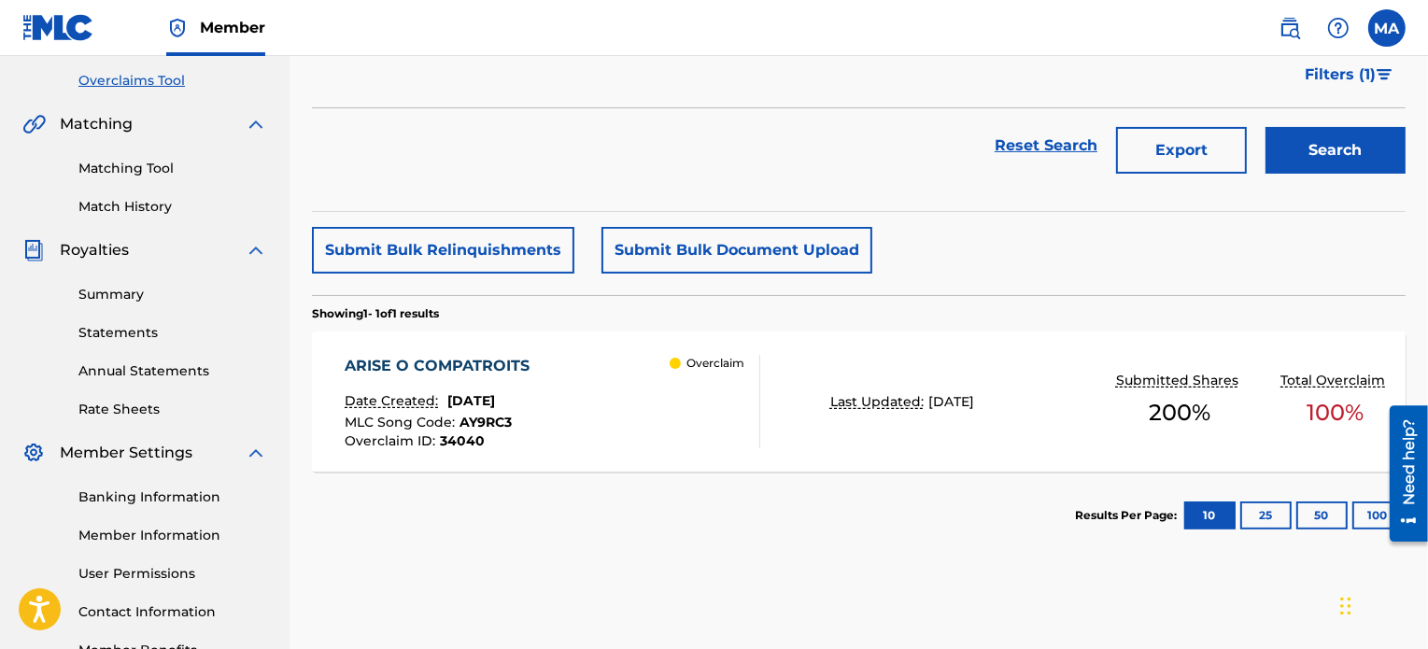
scroll to position [385, 0]
click at [655, 365] on div "ARISE O COMPATROITS Date Created: [DATE] MLC Song Code : AY9RC3 Overclaim ID : …" at bounding box center [553, 402] width 416 height 93
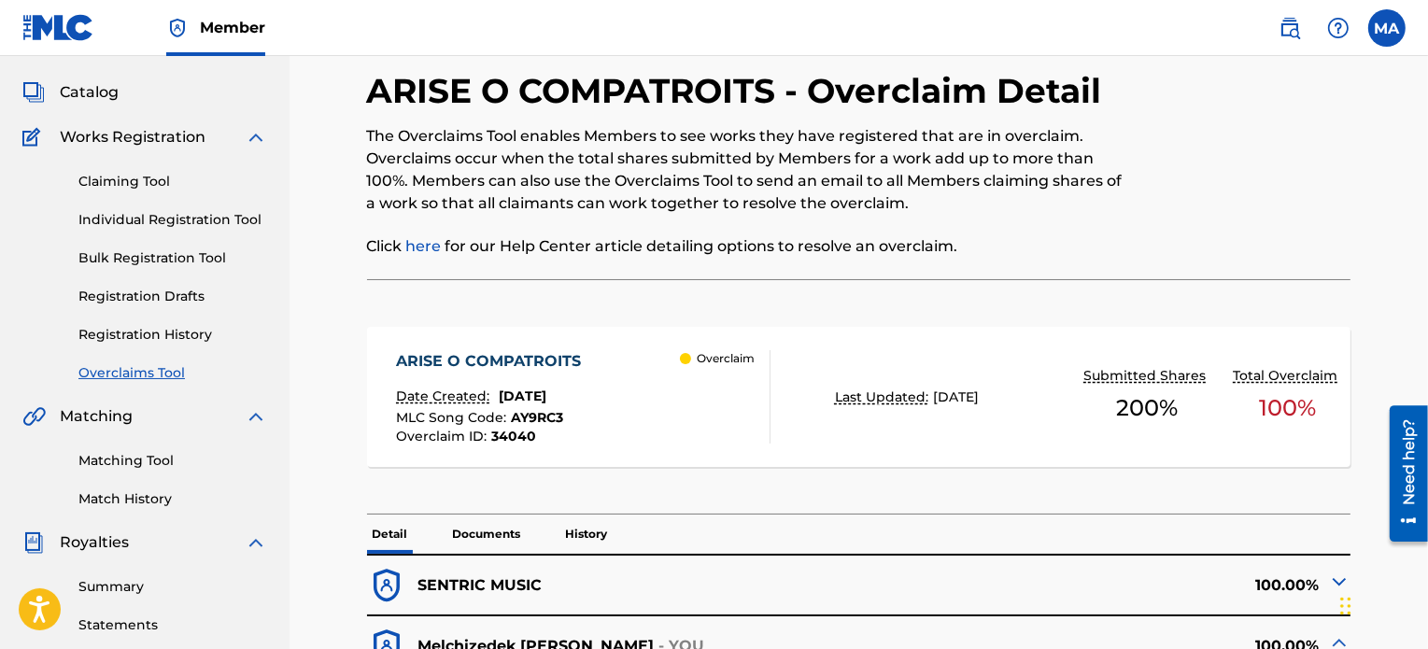
scroll to position [90, 0]
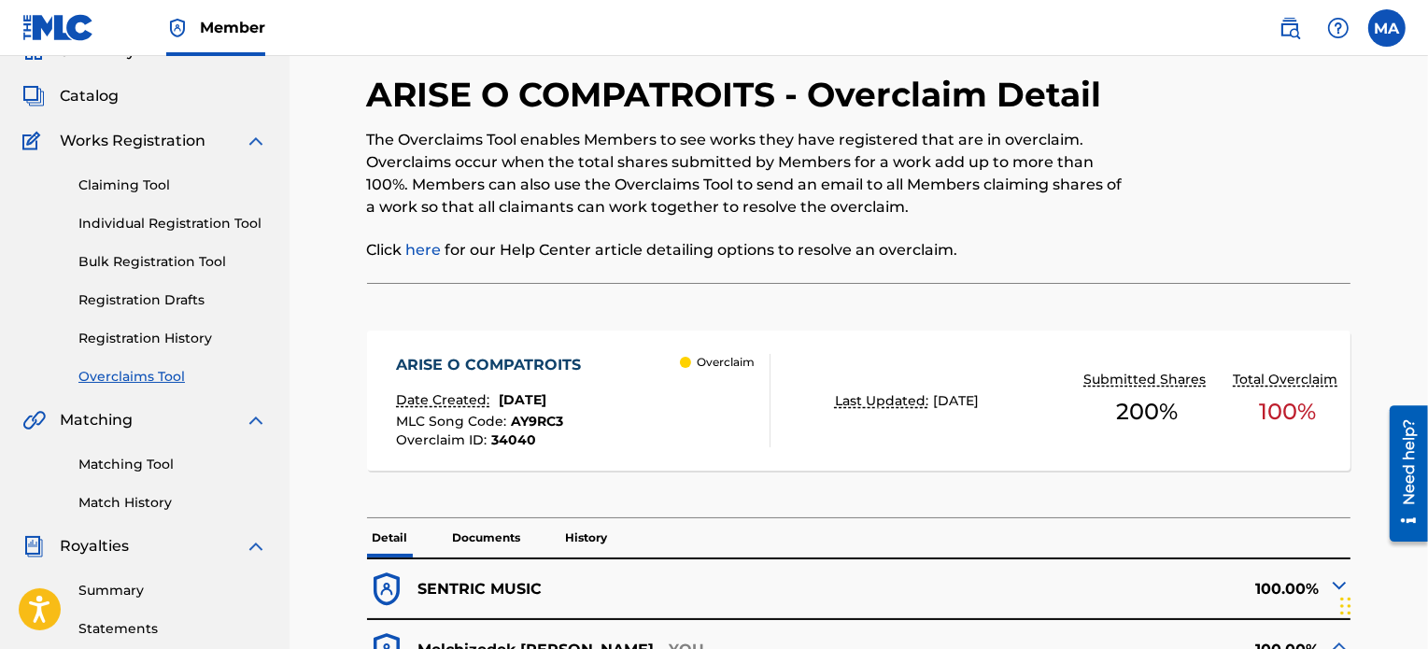
click at [116, 597] on link "Summary" at bounding box center [172, 591] width 189 height 20
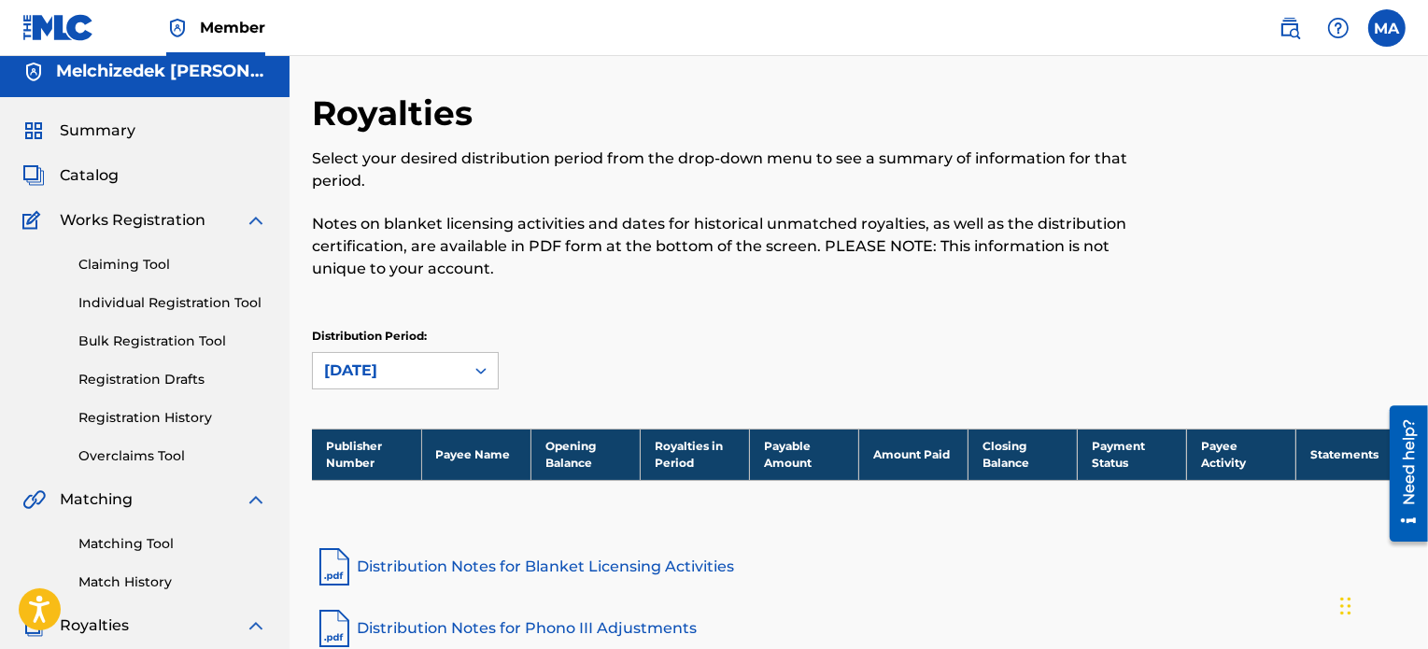
scroll to position [4, 0]
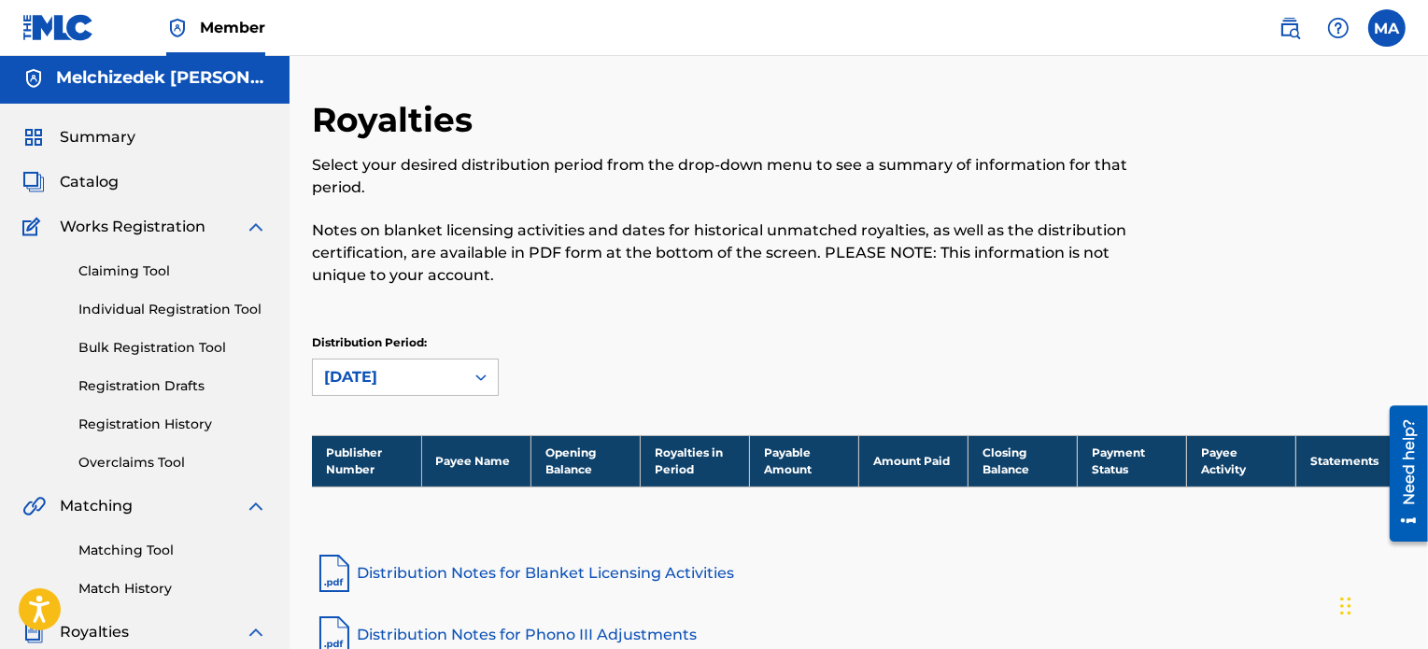
click at [63, 188] on span "Catalog" at bounding box center [89, 182] width 59 height 22
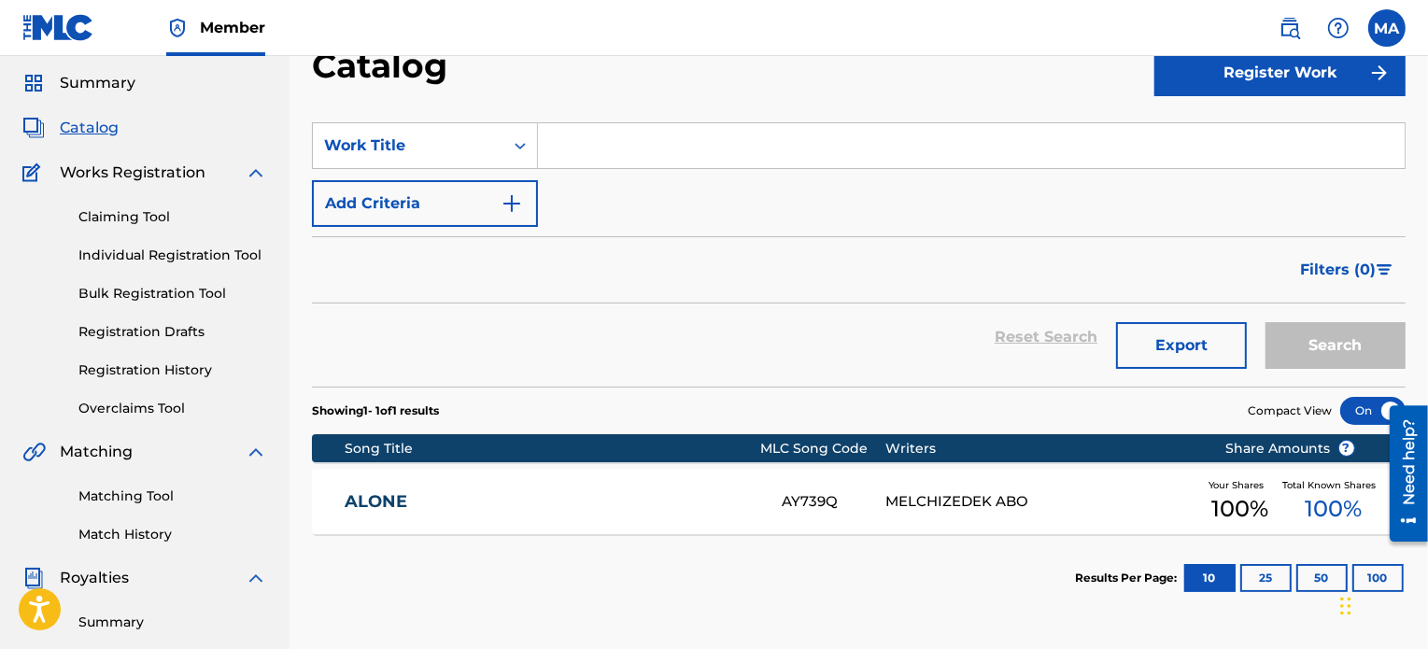
scroll to position [43, 0]
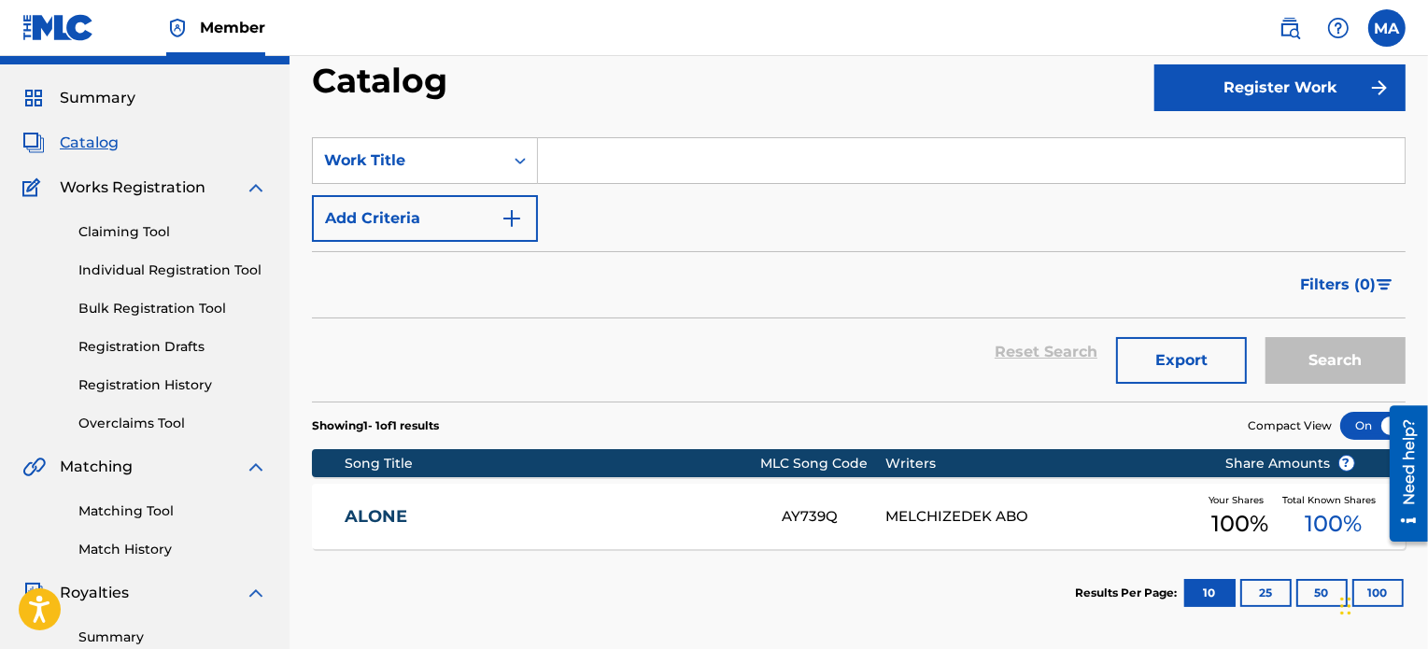
click at [125, 228] on link "Claiming Tool" at bounding box center [172, 232] width 189 height 20
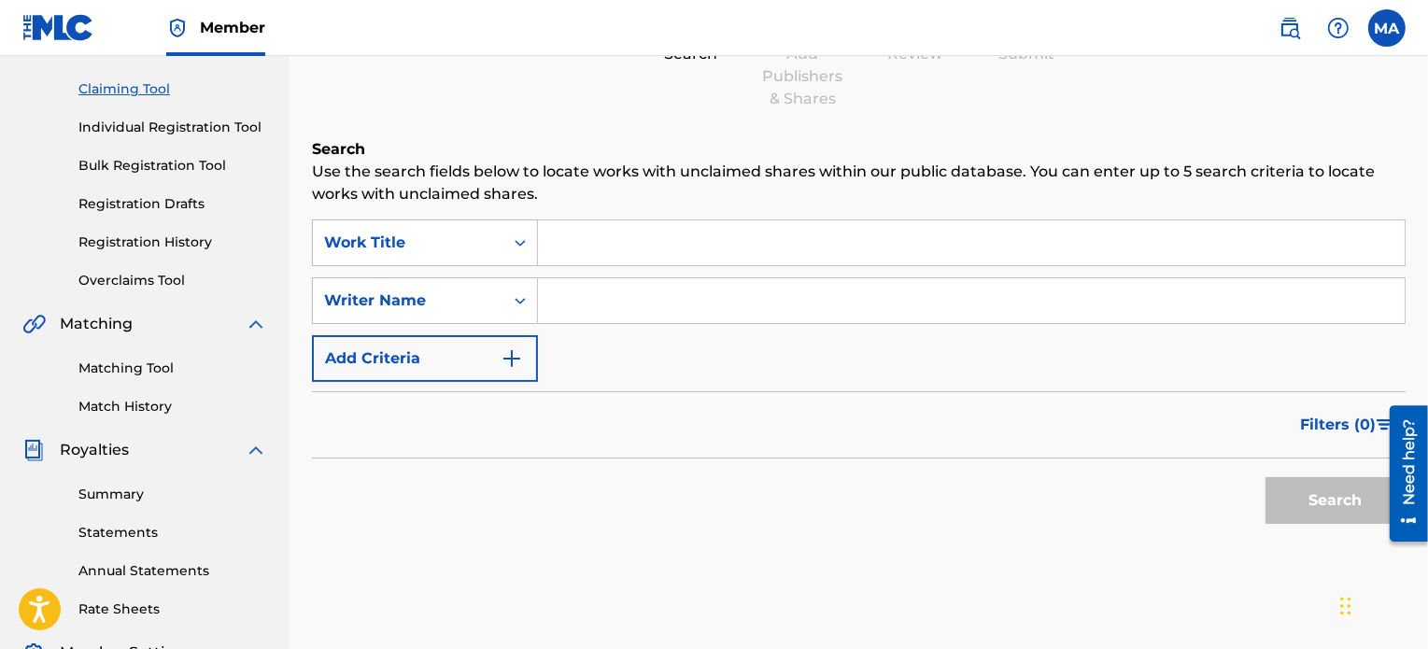
scroll to position [183, 0]
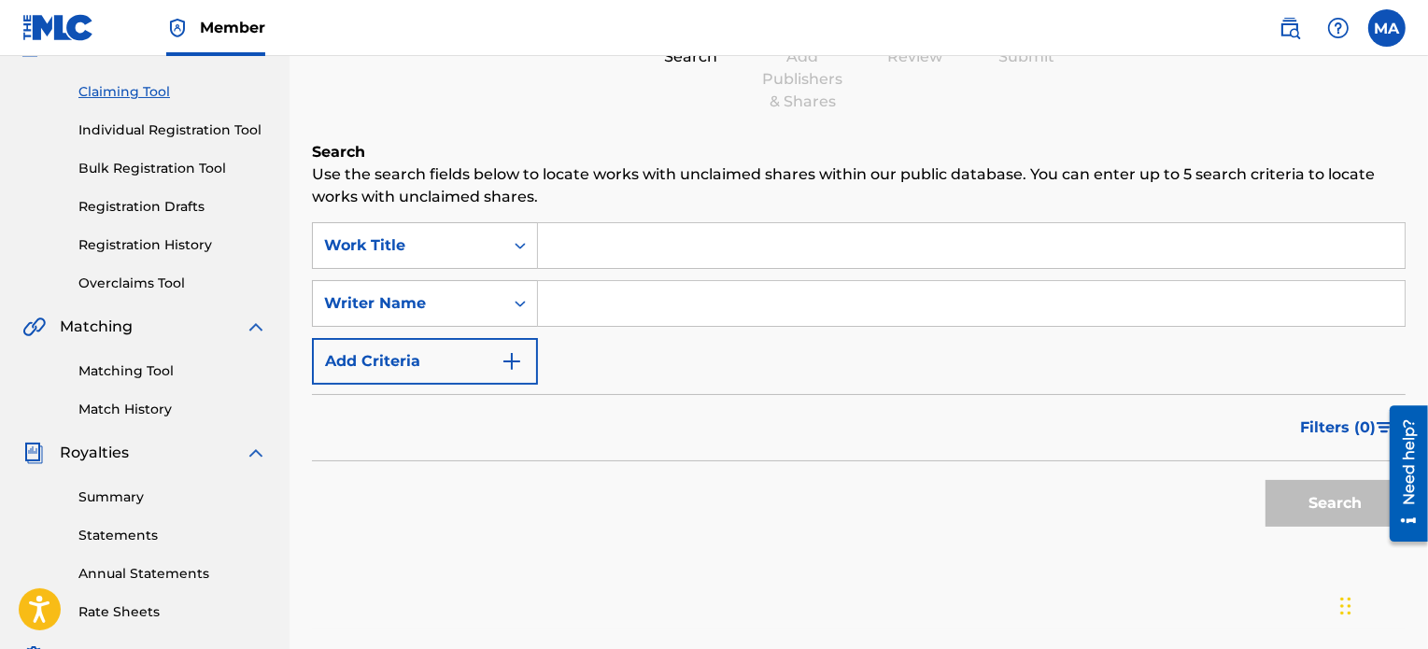
click at [602, 247] on input "Search Form" at bounding box center [971, 245] width 866 height 45
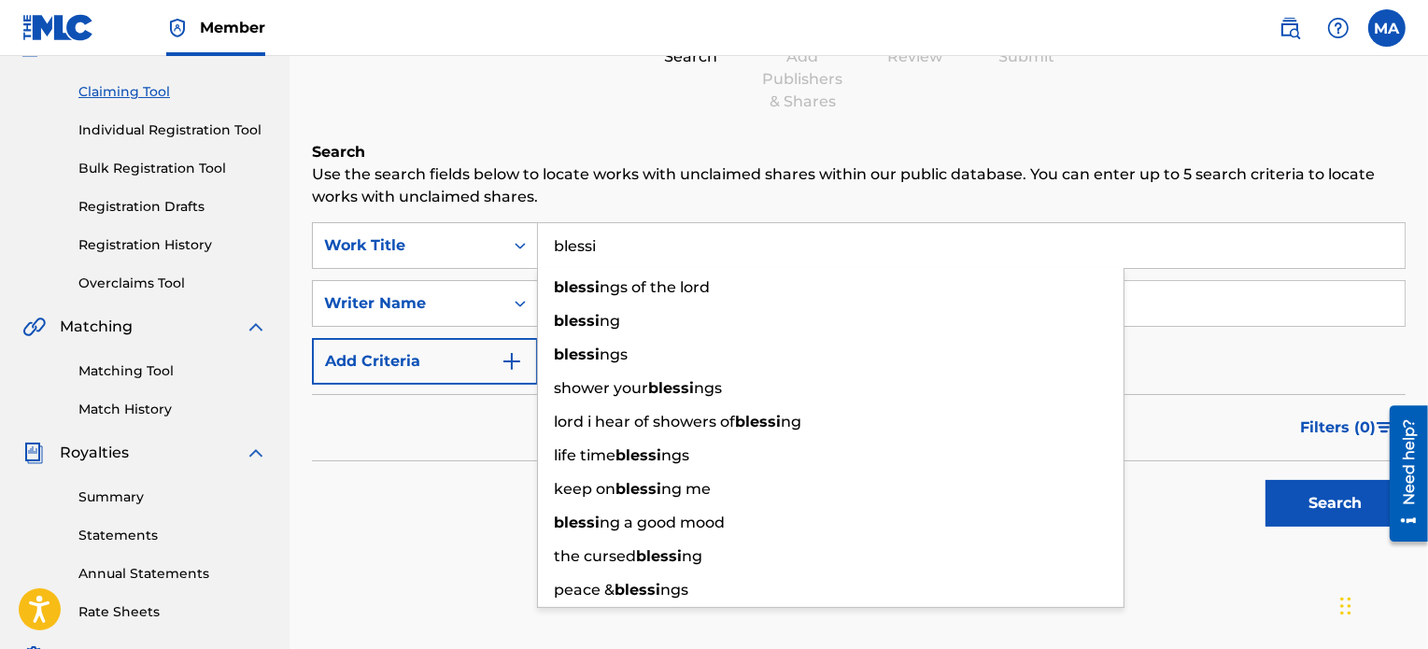
click at [556, 244] on input "blessi" at bounding box center [971, 245] width 866 height 45
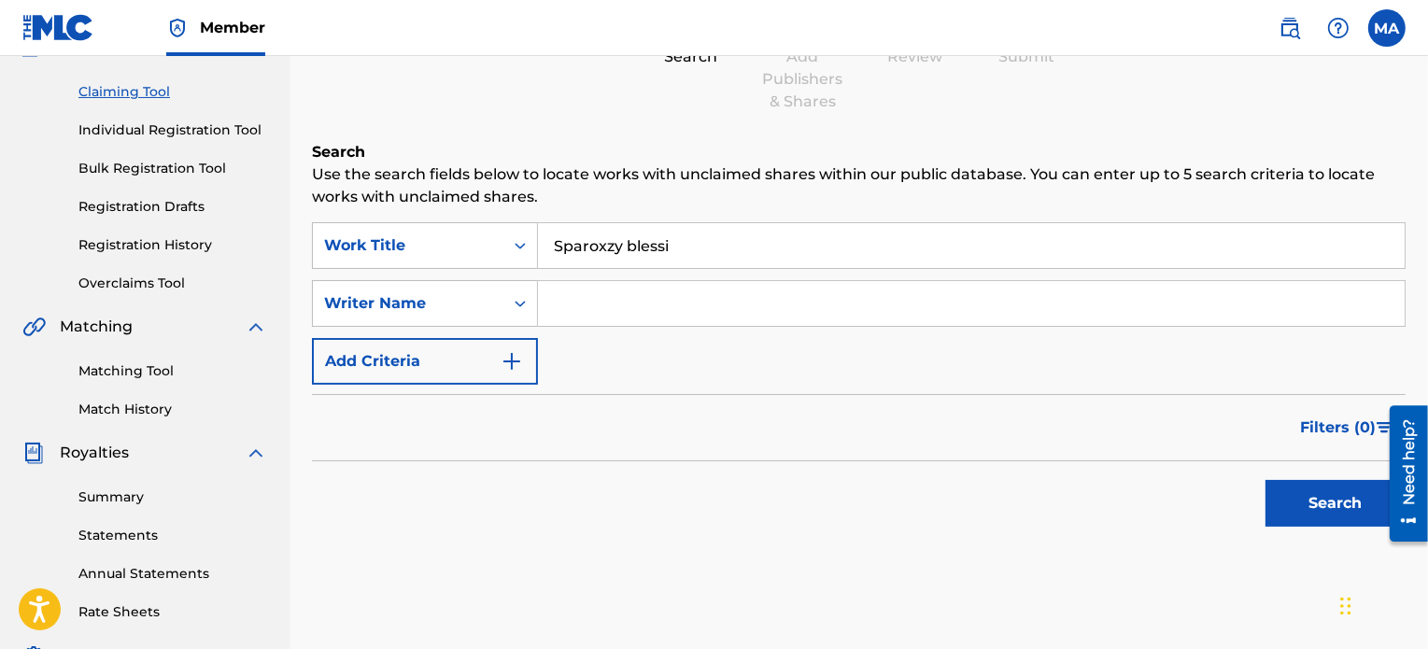
click at [714, 246] on input "Sparoxzy blessi" at bounding box center [971, 245] width 866 height 45
click at [1292, 501] on button "Search" at bounding box center [1335, 503] width 140 height 47
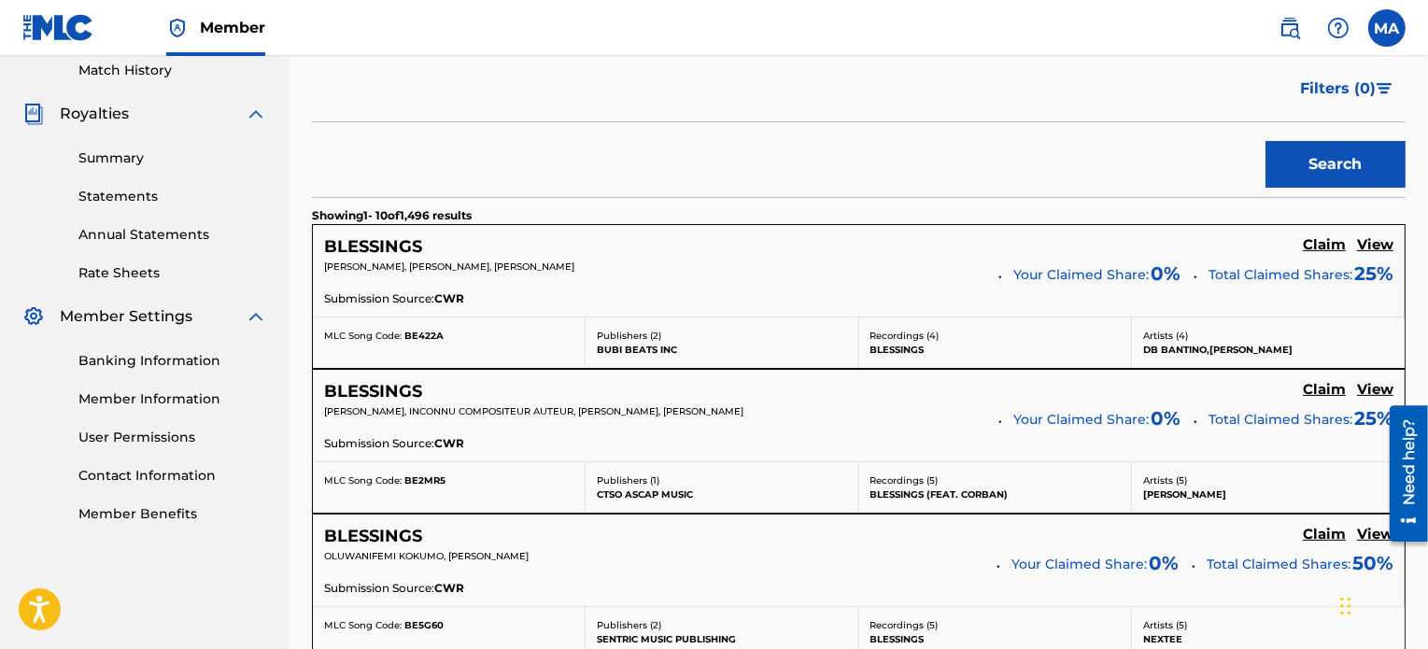
scroll to position [0, 0]
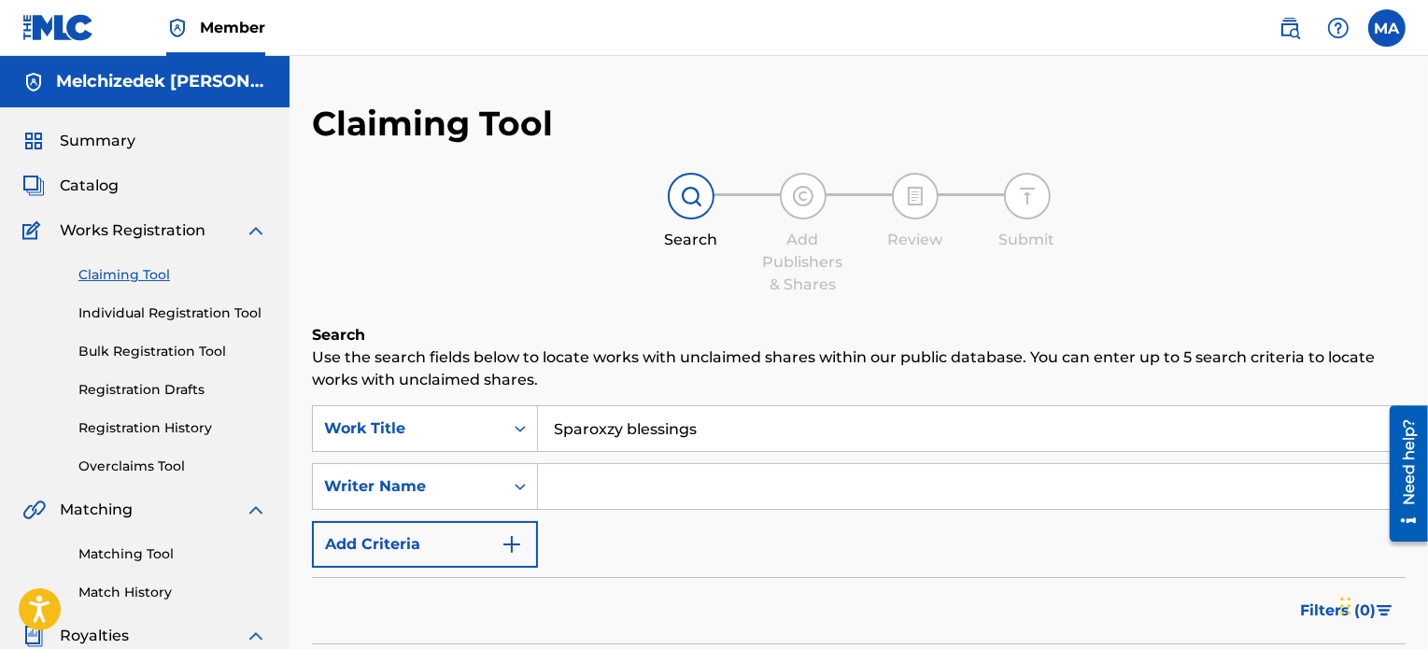
drag, startPoint x: 717, startPoint y: 417, endPoint x: 542, endPoint y: 387, distance: 178.1
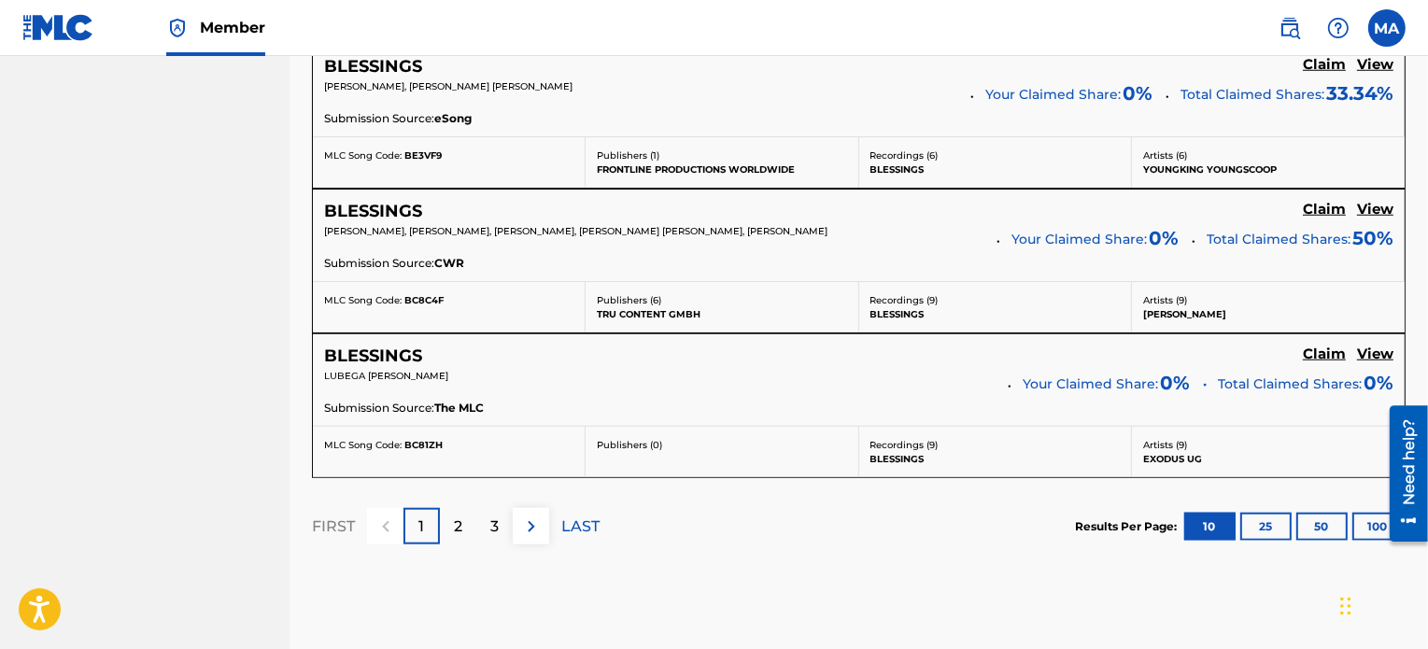
scroll to position [1735, 0]
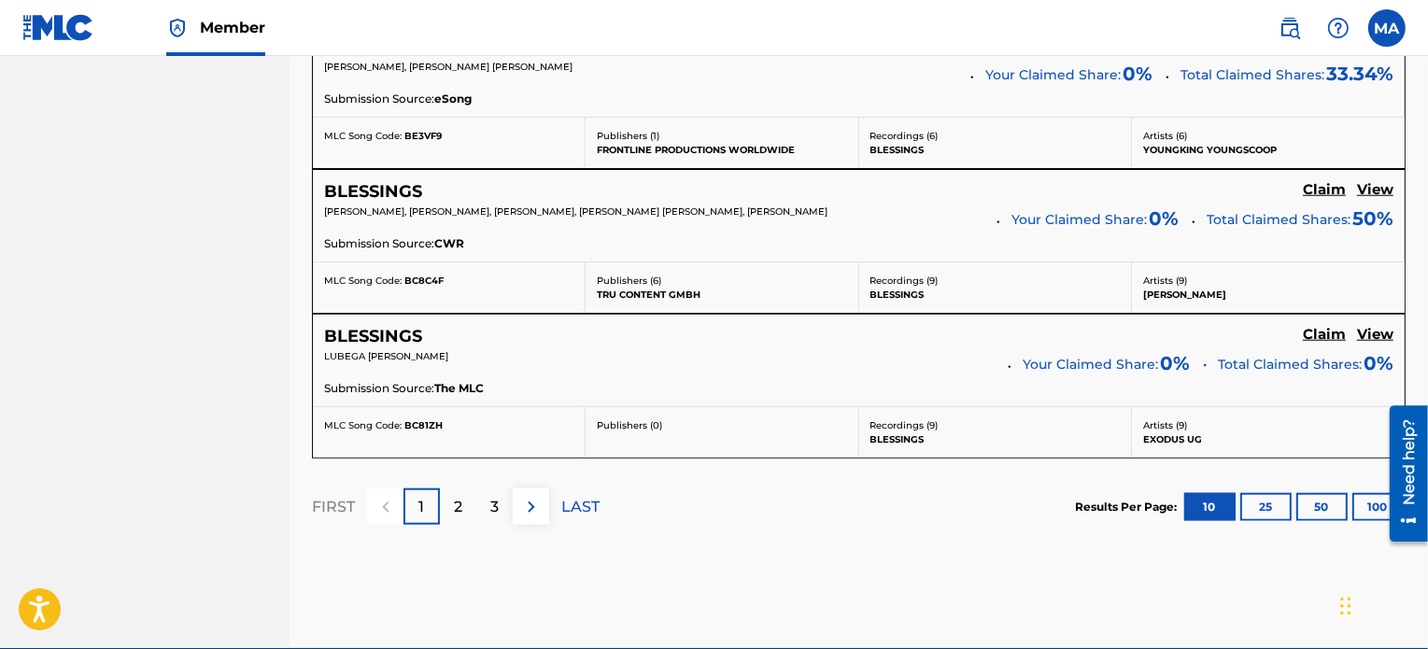
click at [537, 507] on img at bounding box center [531, 507] width 22 height 22
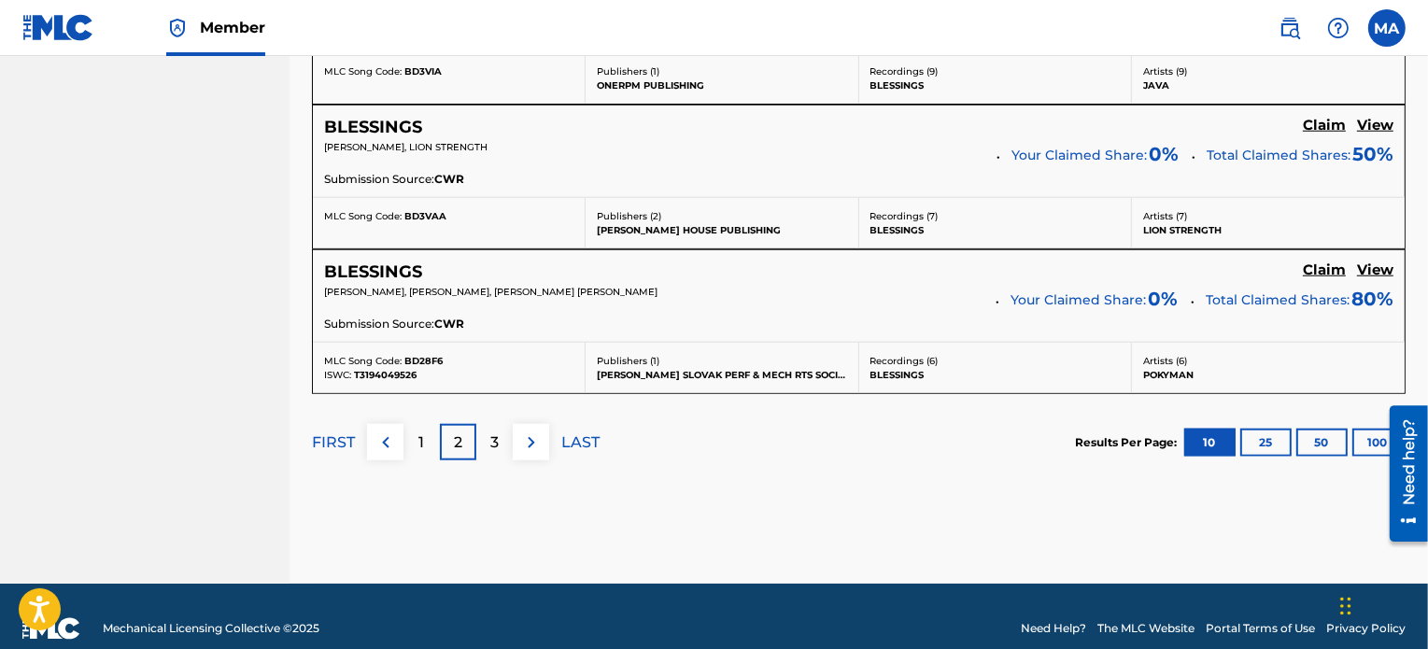
scroll to position [1819, 0]
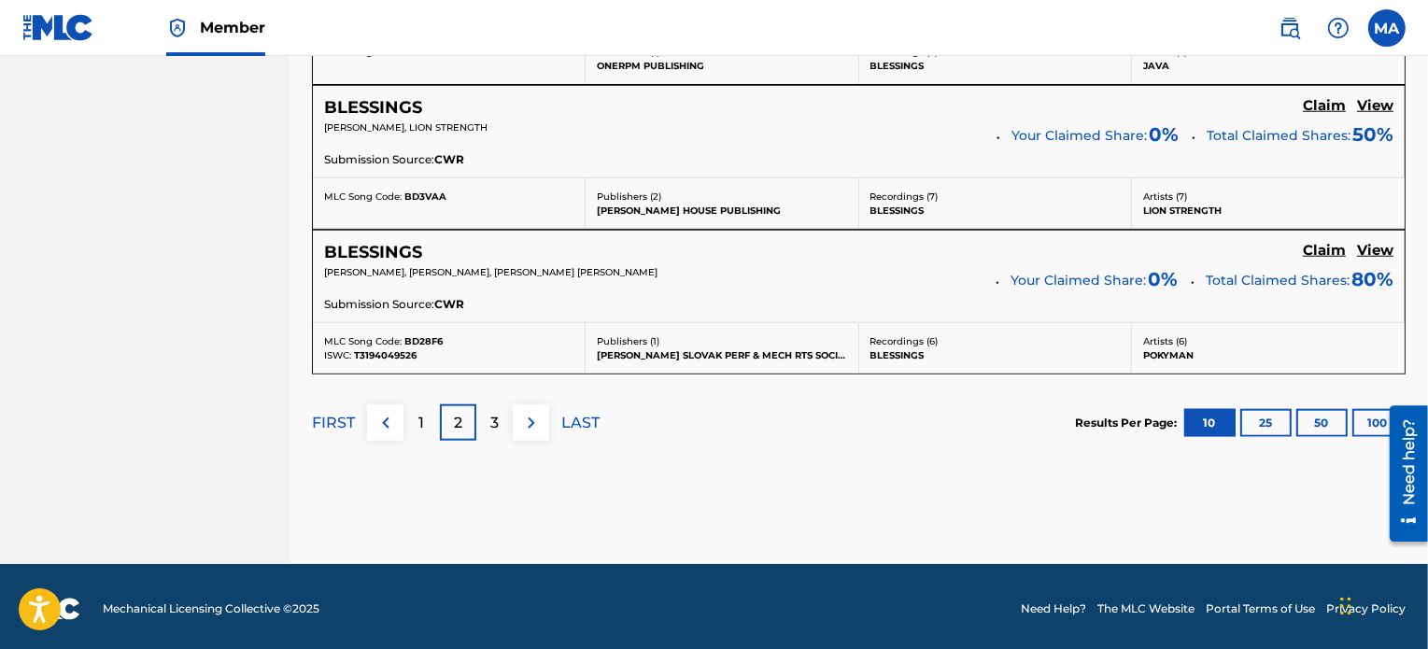
click at [496, 416] on p "3" at bounding box center [494, 423] width 8 height 22
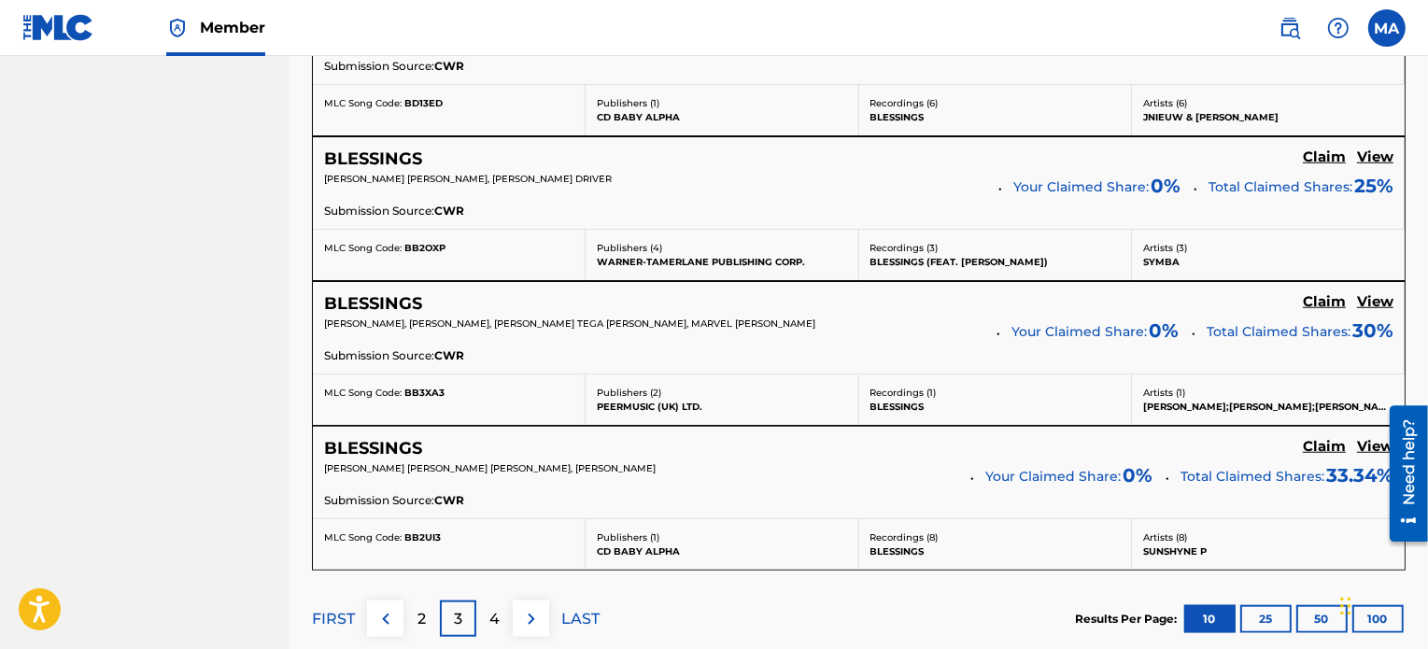
scroll to position [1703, 0]
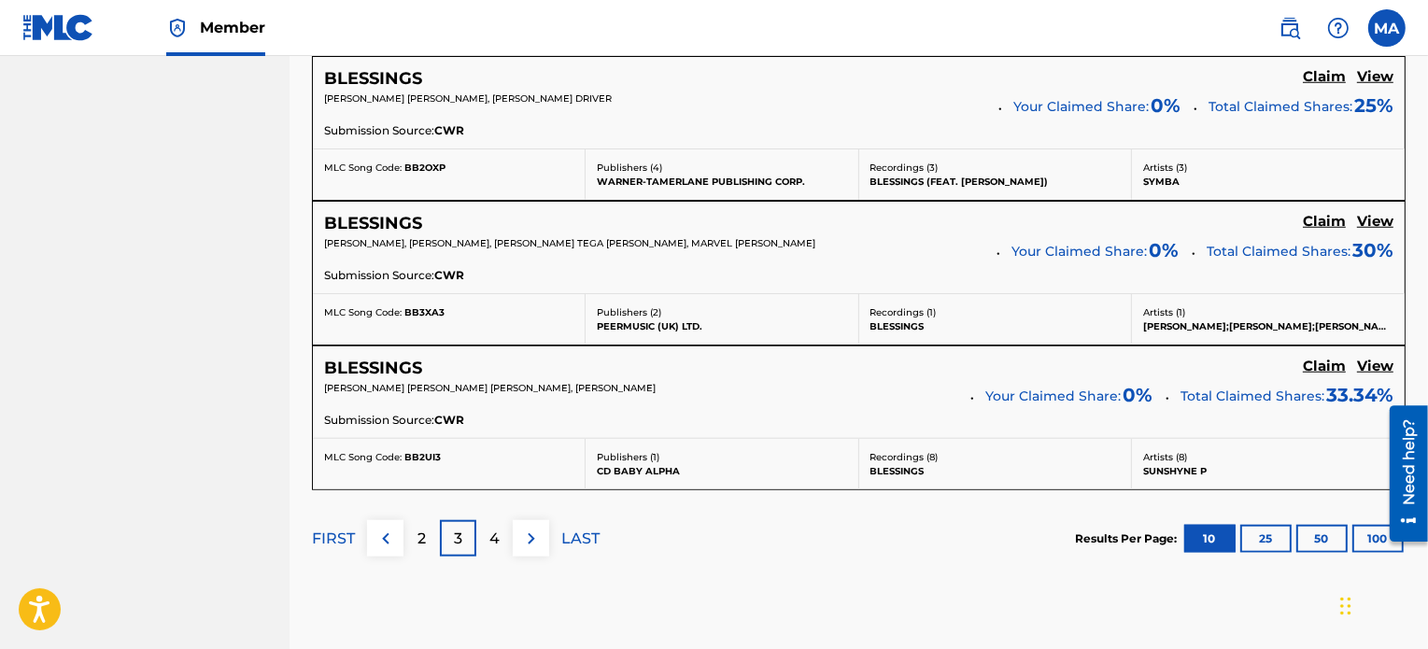
click at [493, 530] on p "4" at bounding box center [494, 539] width 10 height 22
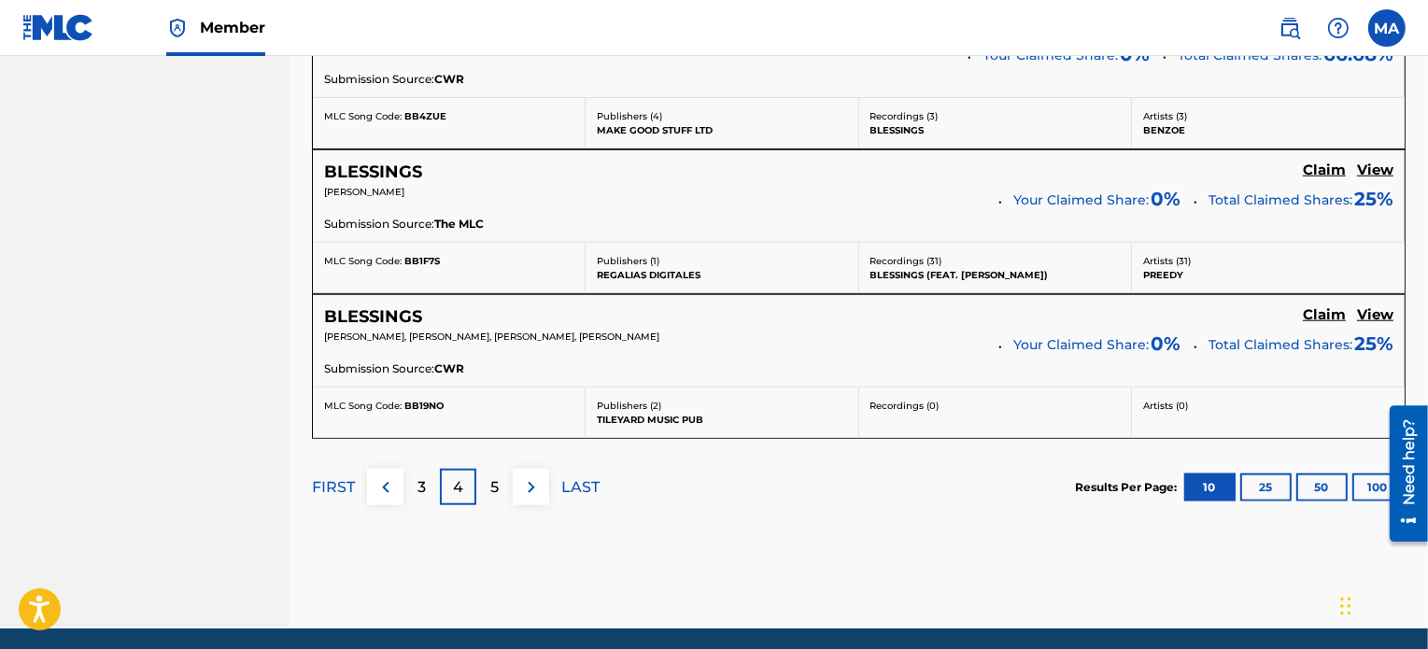
scroll to position [1759, 0]
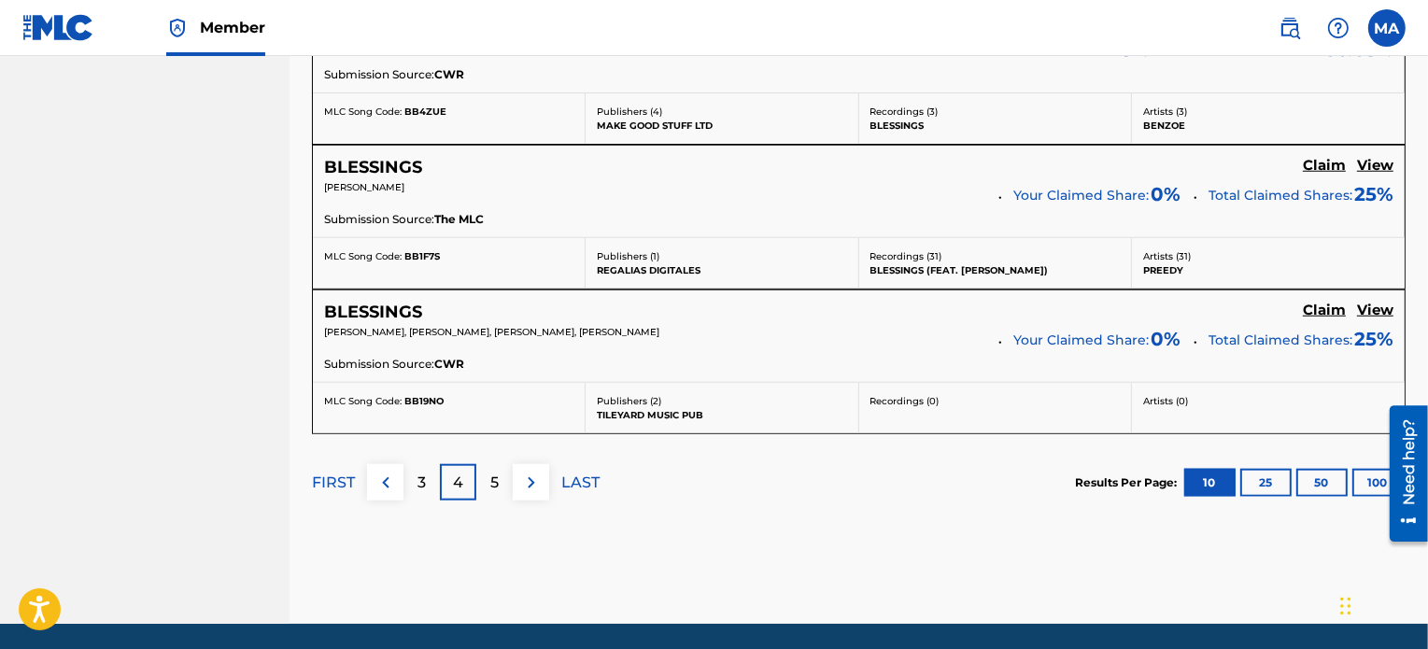
click at [506, 472] on div "5" at bounding box center [494, 482] width 36 height 36
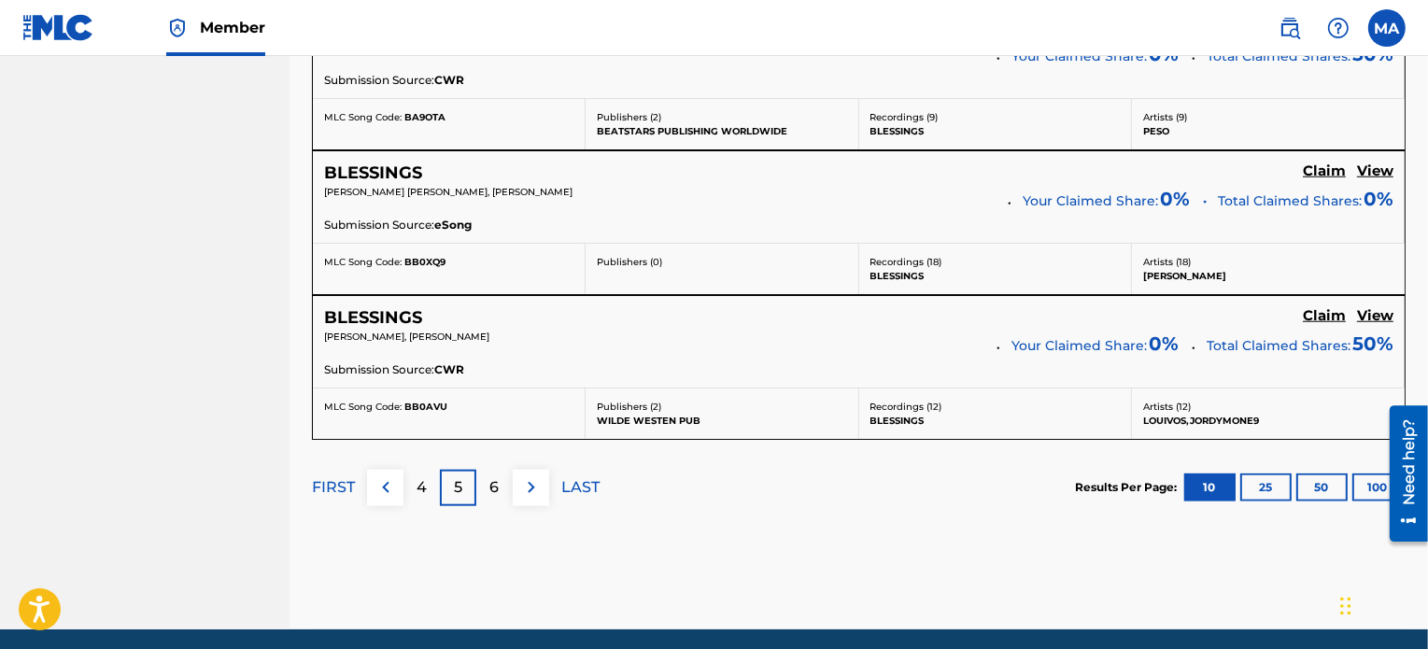
scroll to position [1760, 0]
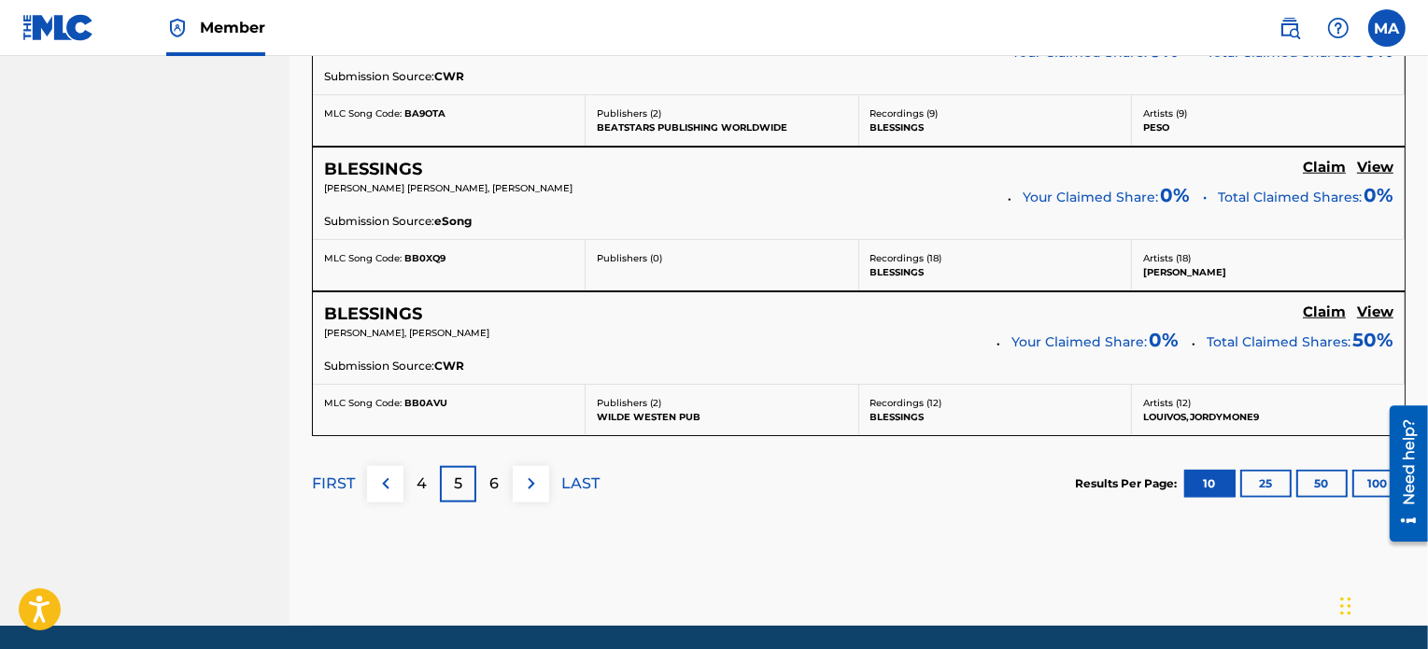
click at [493, 479] on p "6" at bounding box center [494, 483] width 9 height 22
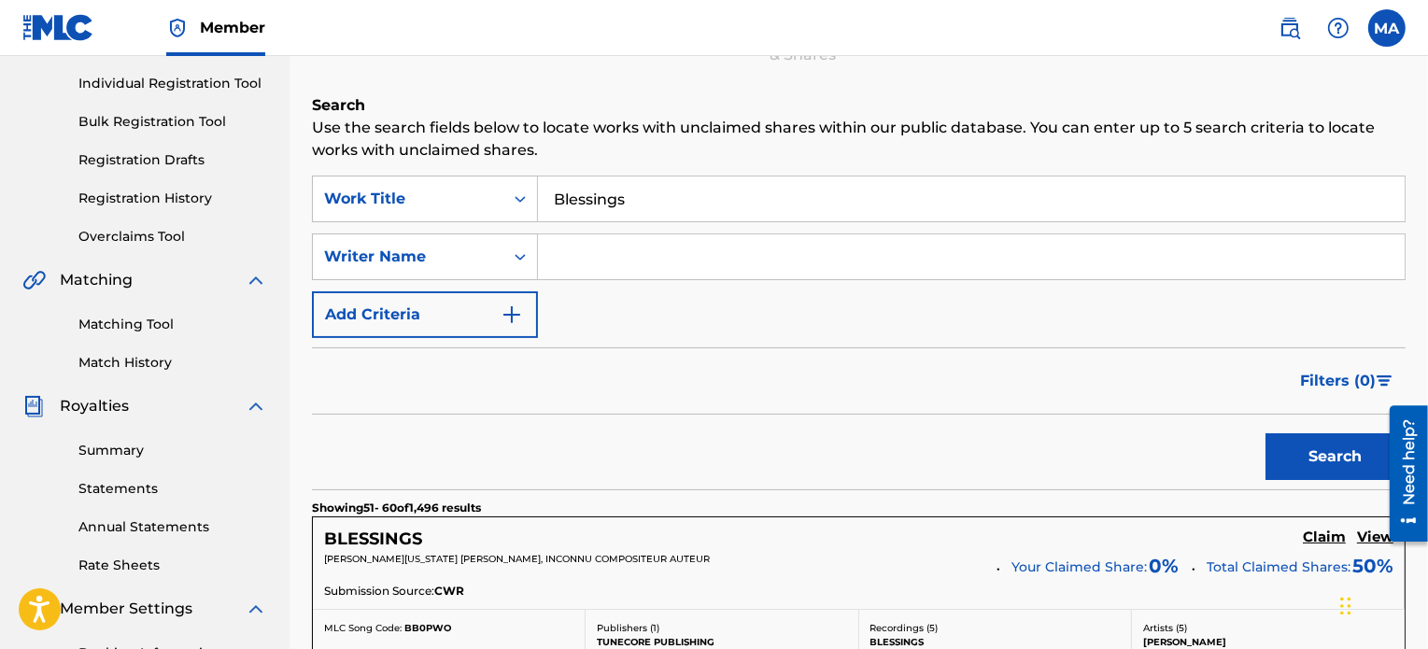
scroll to position [47, 0]
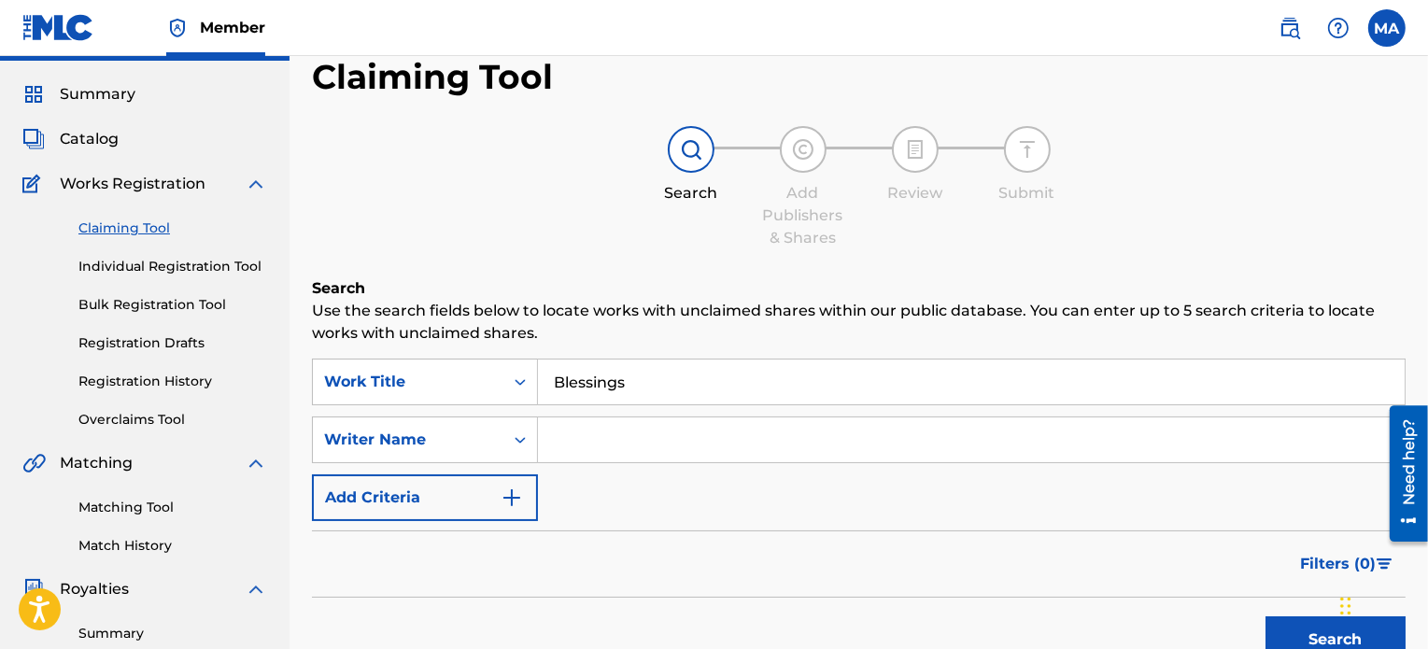
click at [779, 384] on input "Blessings" at bounding box center [971, 381] width 866 height 45
click at [1265, 616] on button "Search" at bounding box center [1335, 639] width 140 height 47
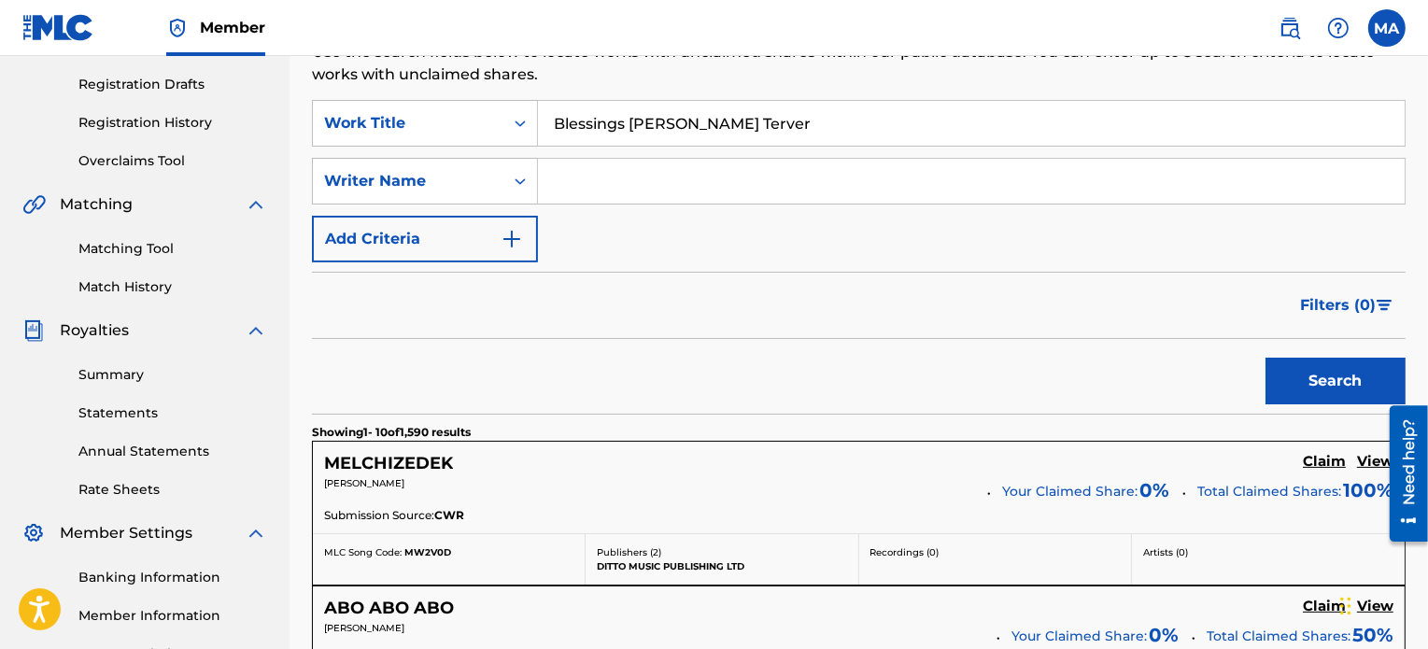
scroll to position [300, 0]
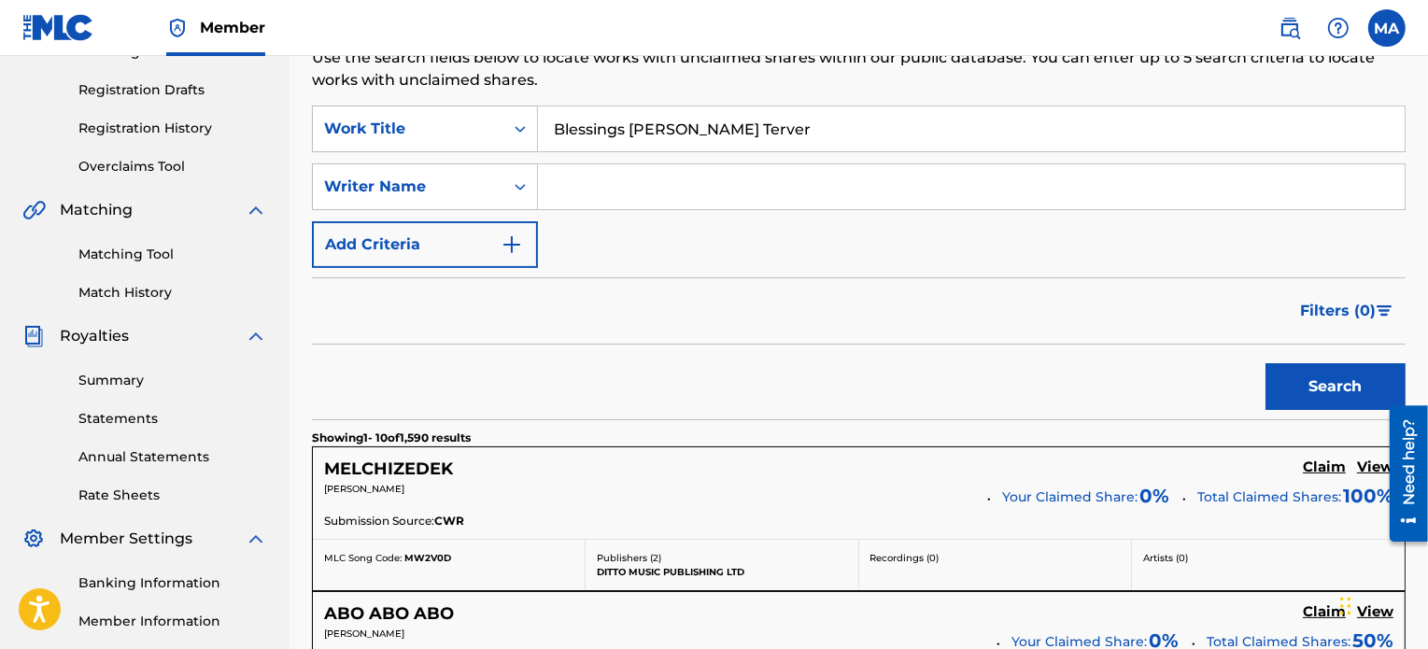
drag, startPoint x: 769, startPoint y: 127, endPoint x: 918, endPoint y: 117, distance: 148.8
click at [918, 117] on input "Blessings [PERSON_NAME] Terver" at bounding box center [971, 128] width 866 height 45
type input "Blessings [PERSON_NAME]"
click at [1265, 363] on button "Search" at bounding box center [1335, 386] width 140 height 47
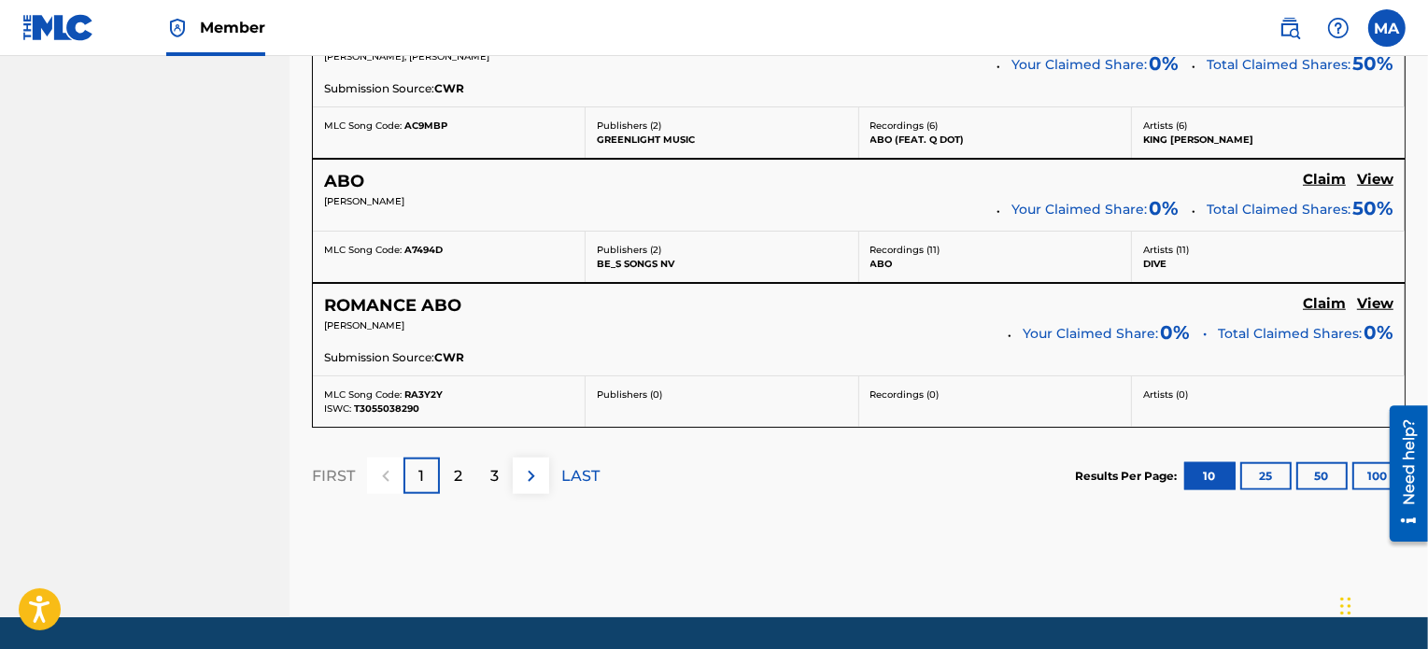
scroll to position [1776, 0]
